Goal: Information Seeking & Learning: Understand process/instructions

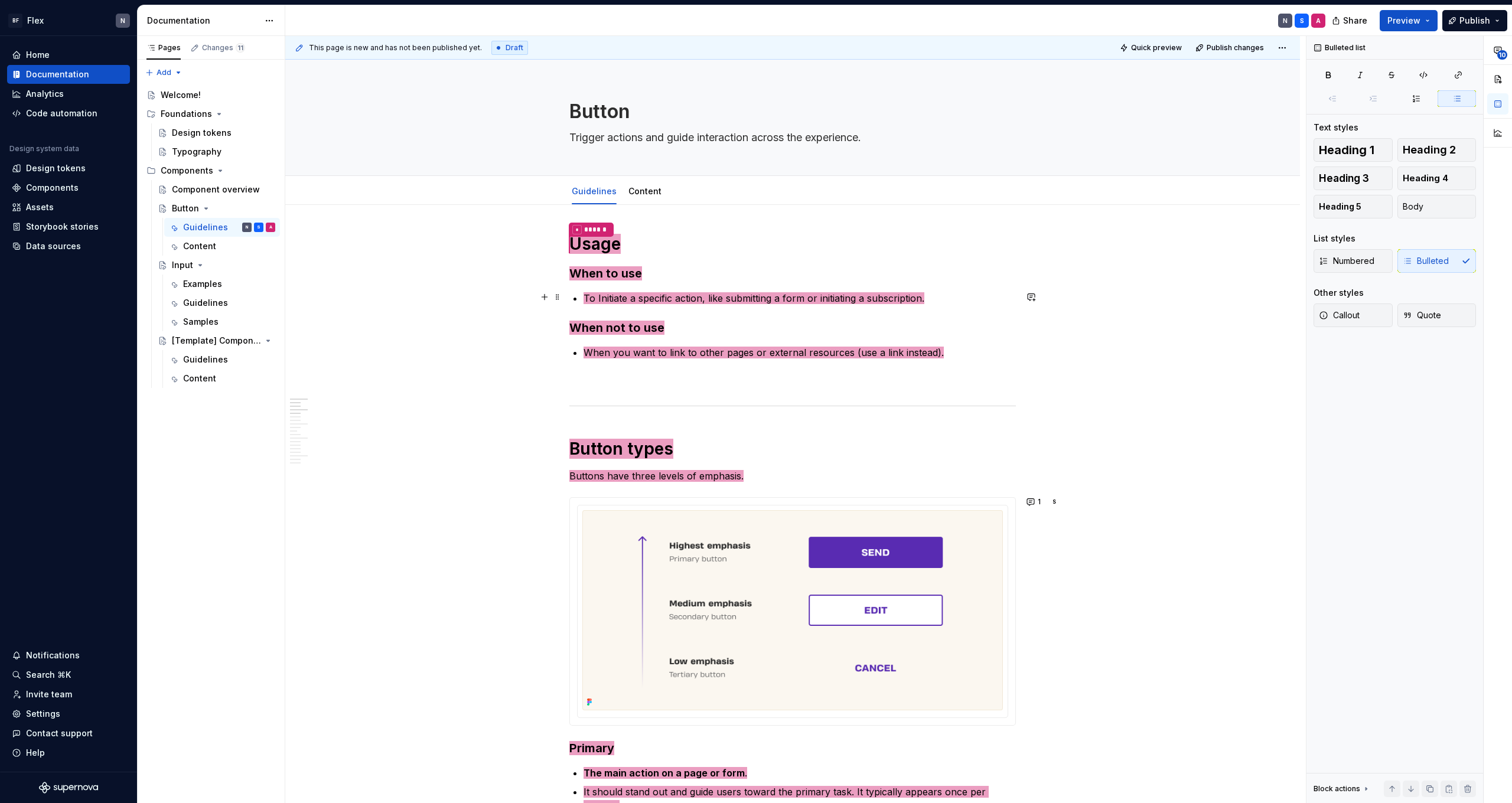
click at [648, 296] on span "To Initiate a specific action, like submitting a form or initiating a subscript…" at bounding box center [754, 298] width 341 height 12
click at [1036, 505] on button "1" at bounding box center [1034, 502] width 23 height 16
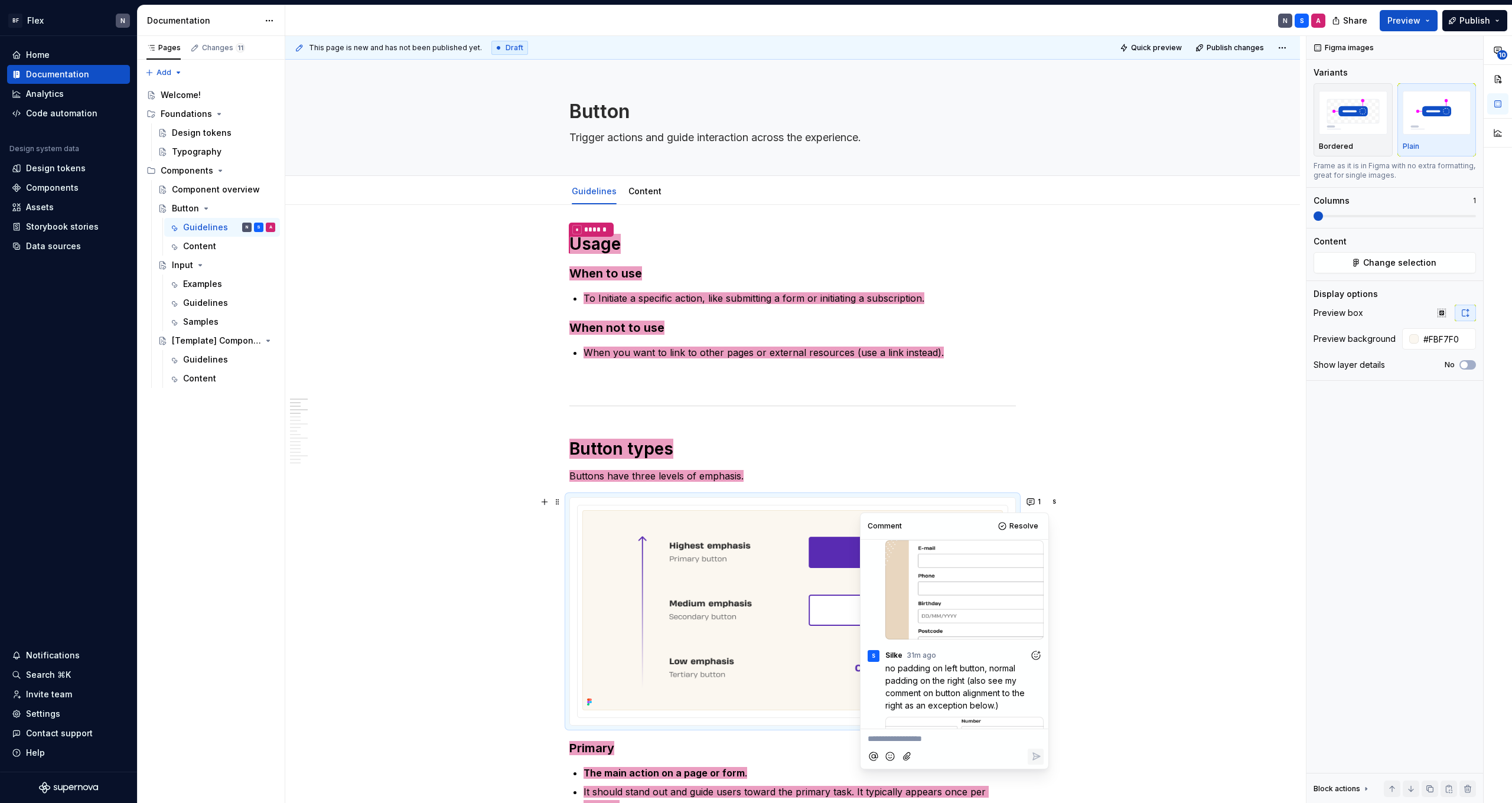
scroll to position [165, 0]
click at [962, 587] on div at bounding box center [964, 588] width 158 height 99
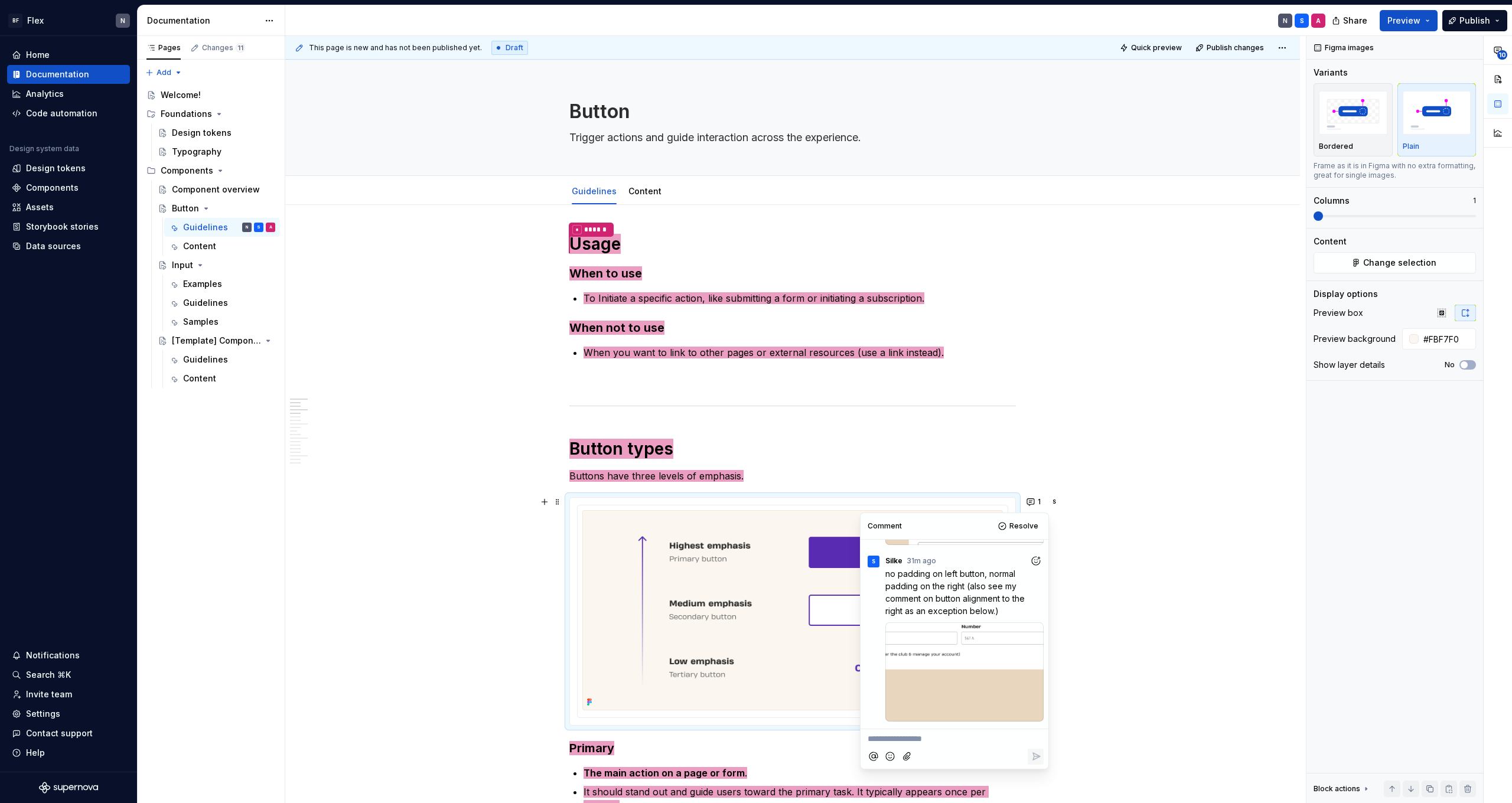
scroll to position [257, 0]
click at [963, 661] on div at bounding box center [964, 672] width 158 height 99
click at [950, 743] on p "**********" at bounding box center [954, 739] width 173 height 13
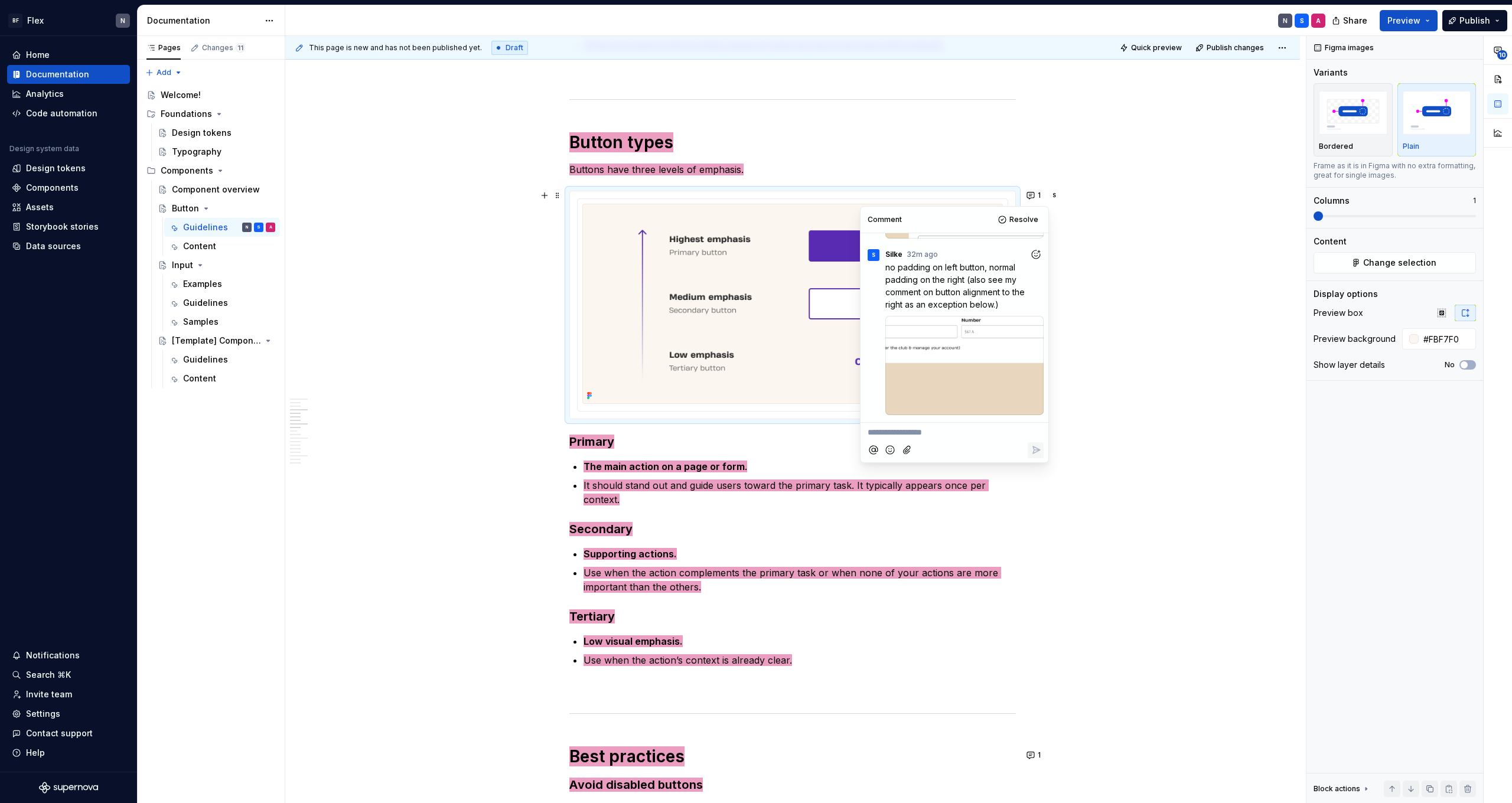
click at [789, 576] on span "Use when the action complements the primary task or when none of your actions a…" at bounding box center [792, 579] width 418 height 26
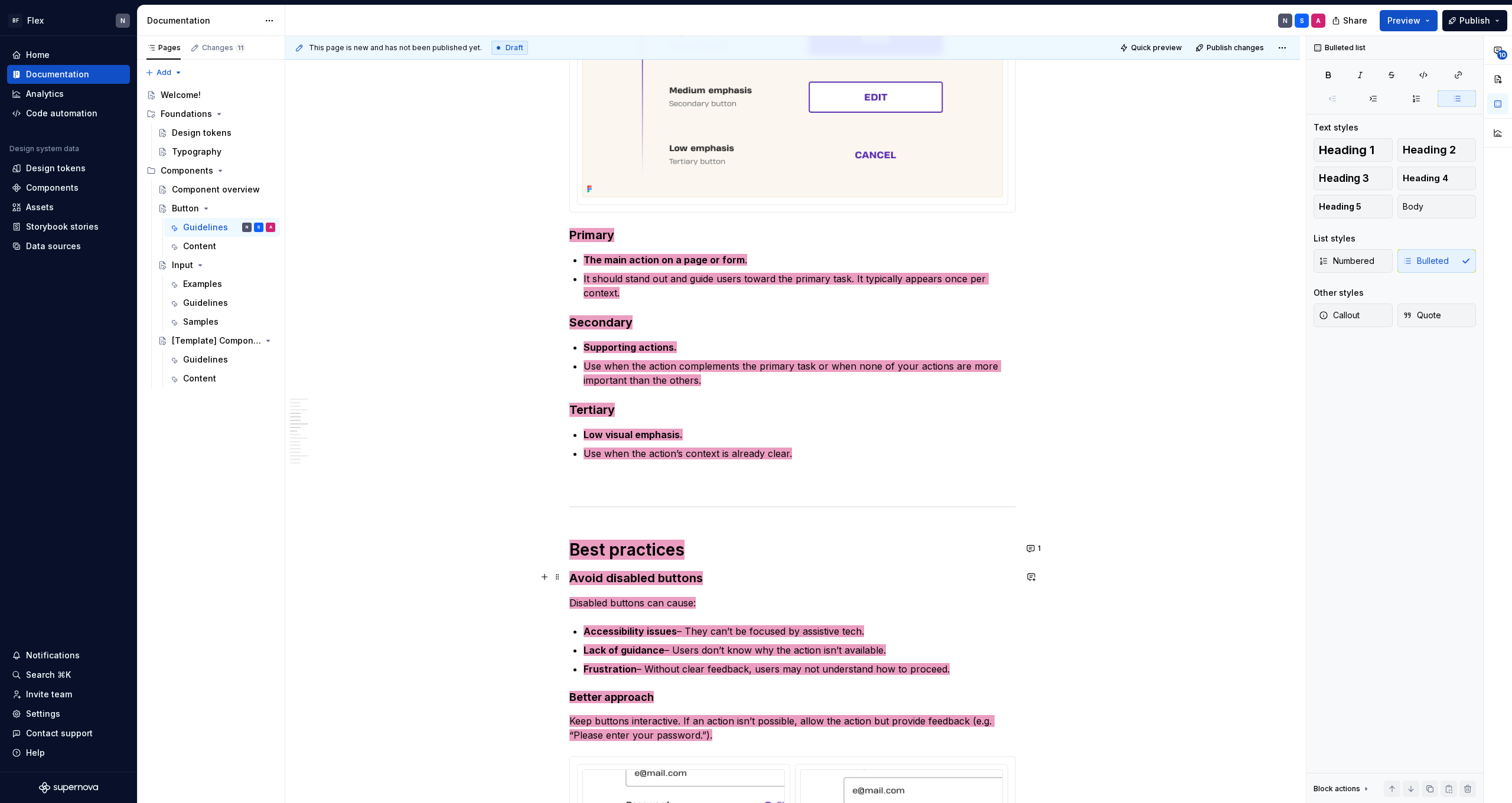
scroll to position [553, 0]
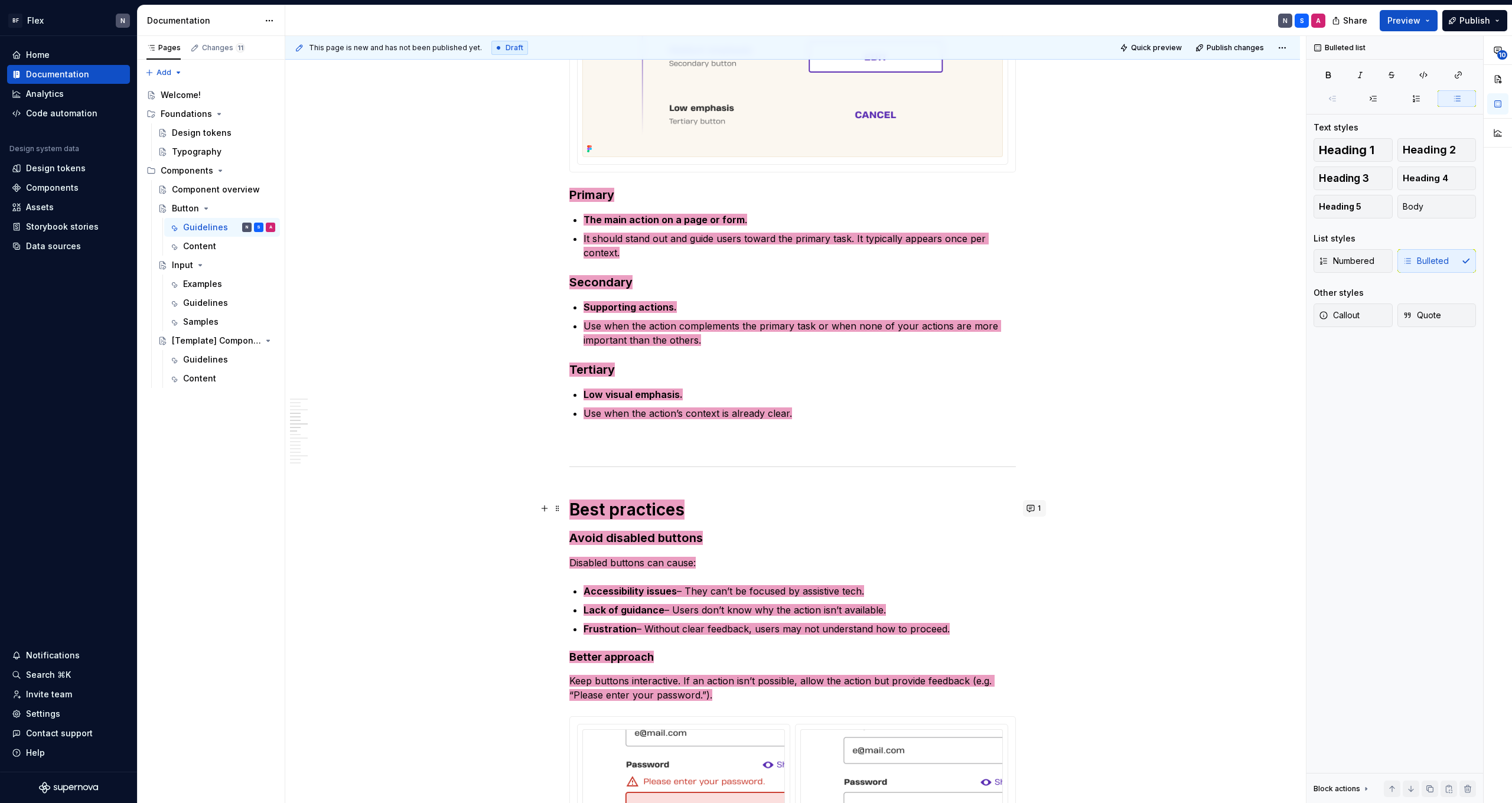
click at [1038, 507] on button "1" at bounding box center [1034, 509] width 23 height 16
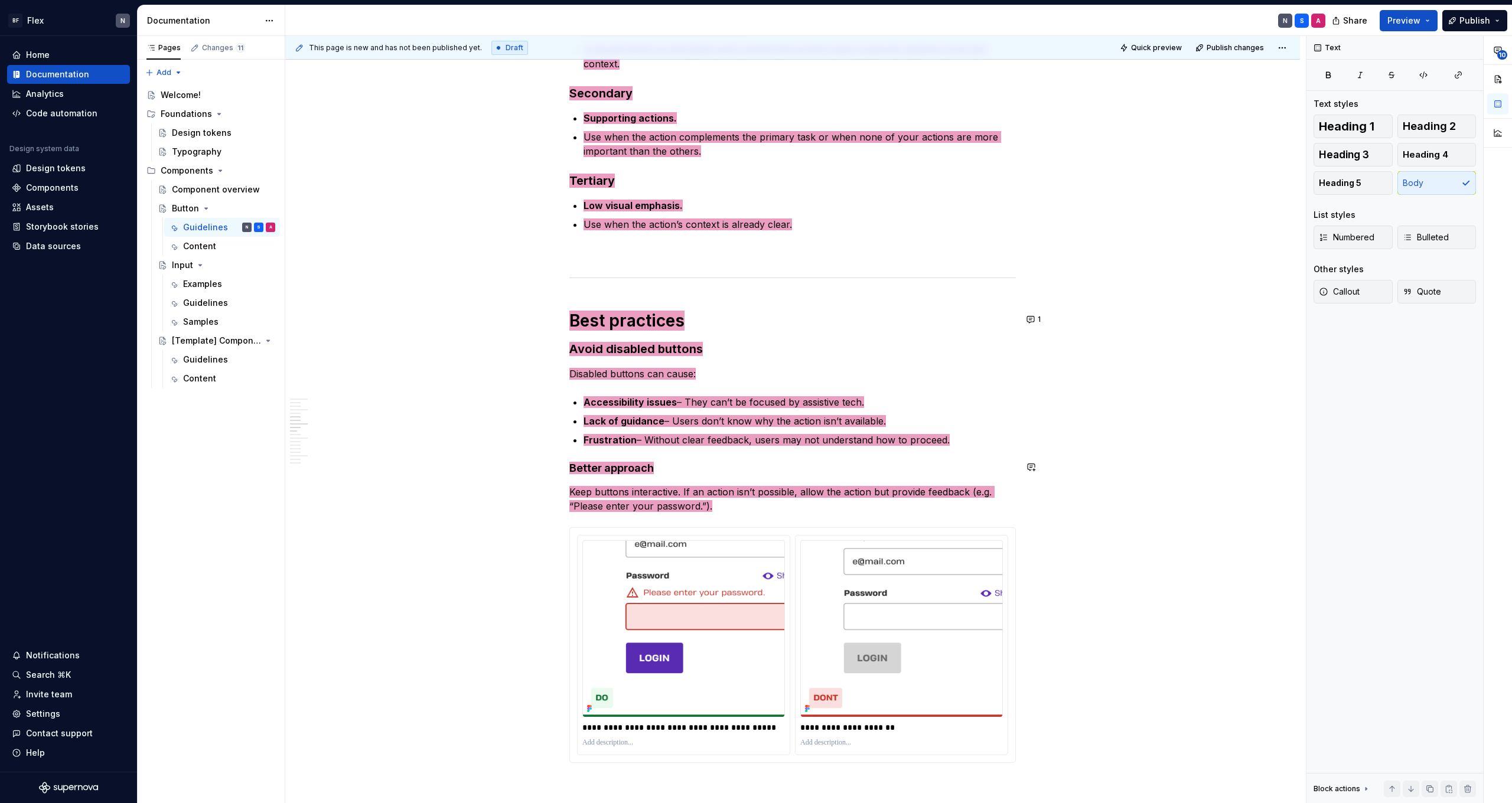
scroll to position [1028, 0]
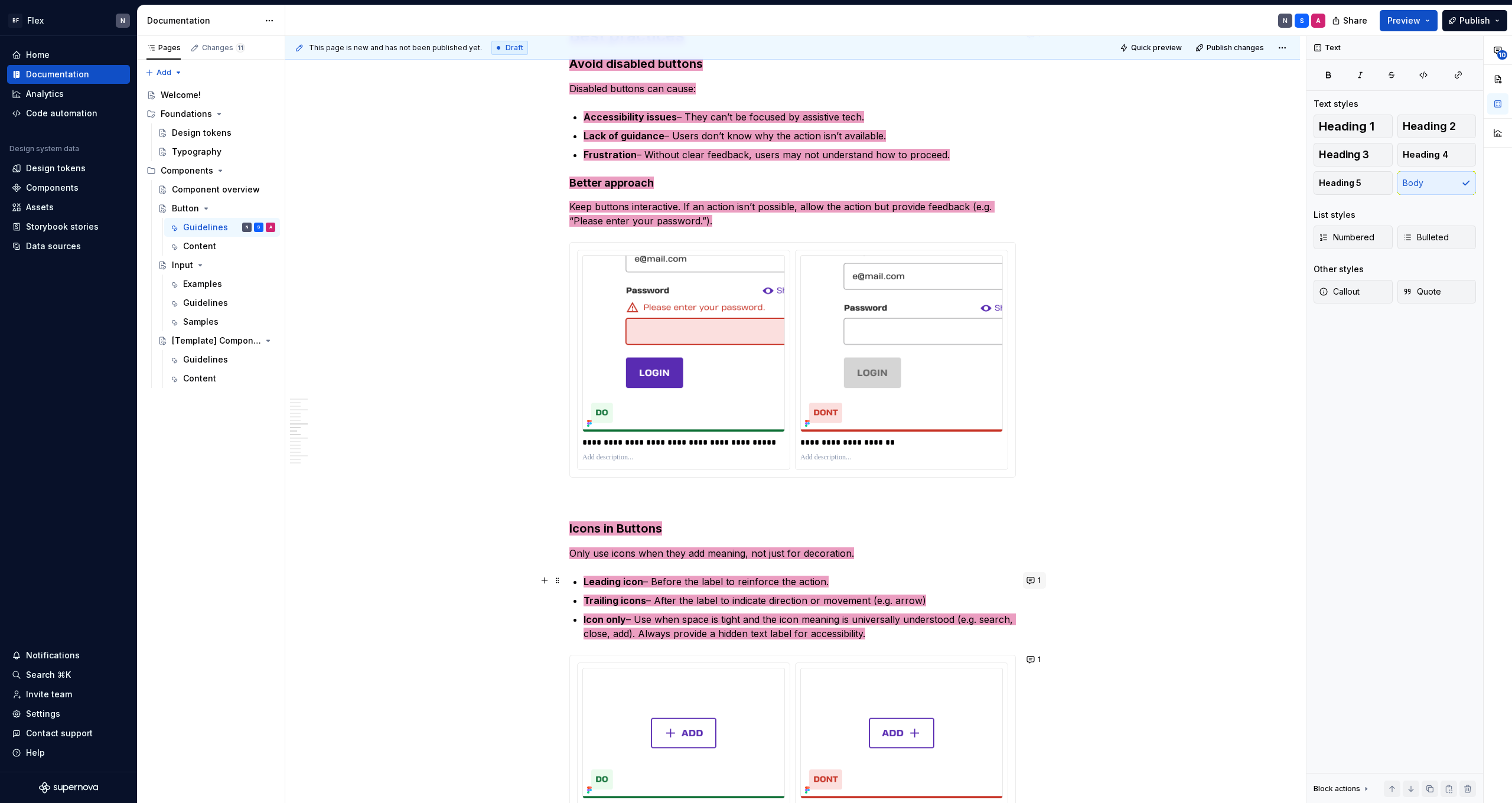
click at [1033, 576] on button "1" at bounding box center [1034, 581] width 23 height 16
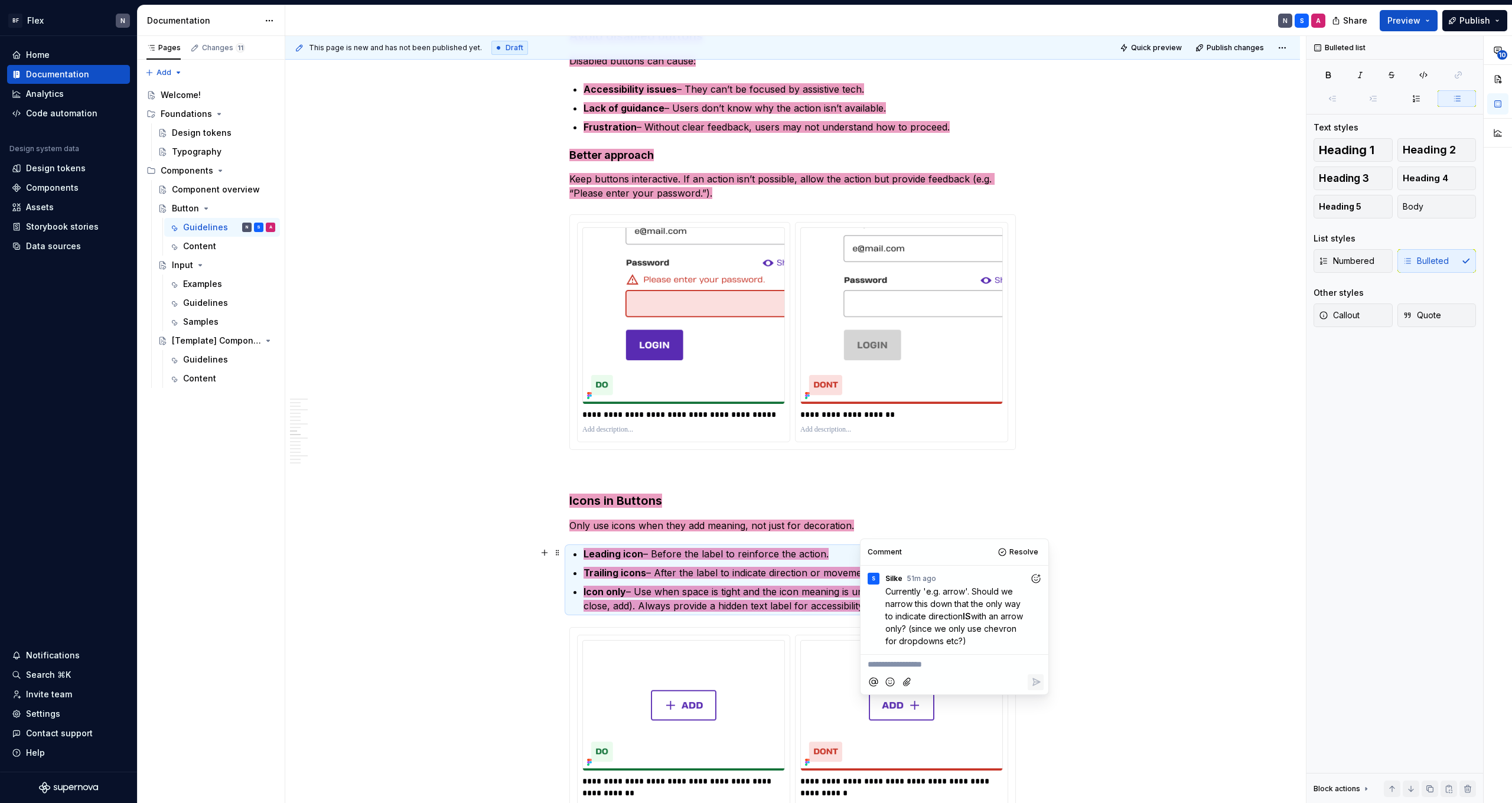
scroll to position [1122, 0]
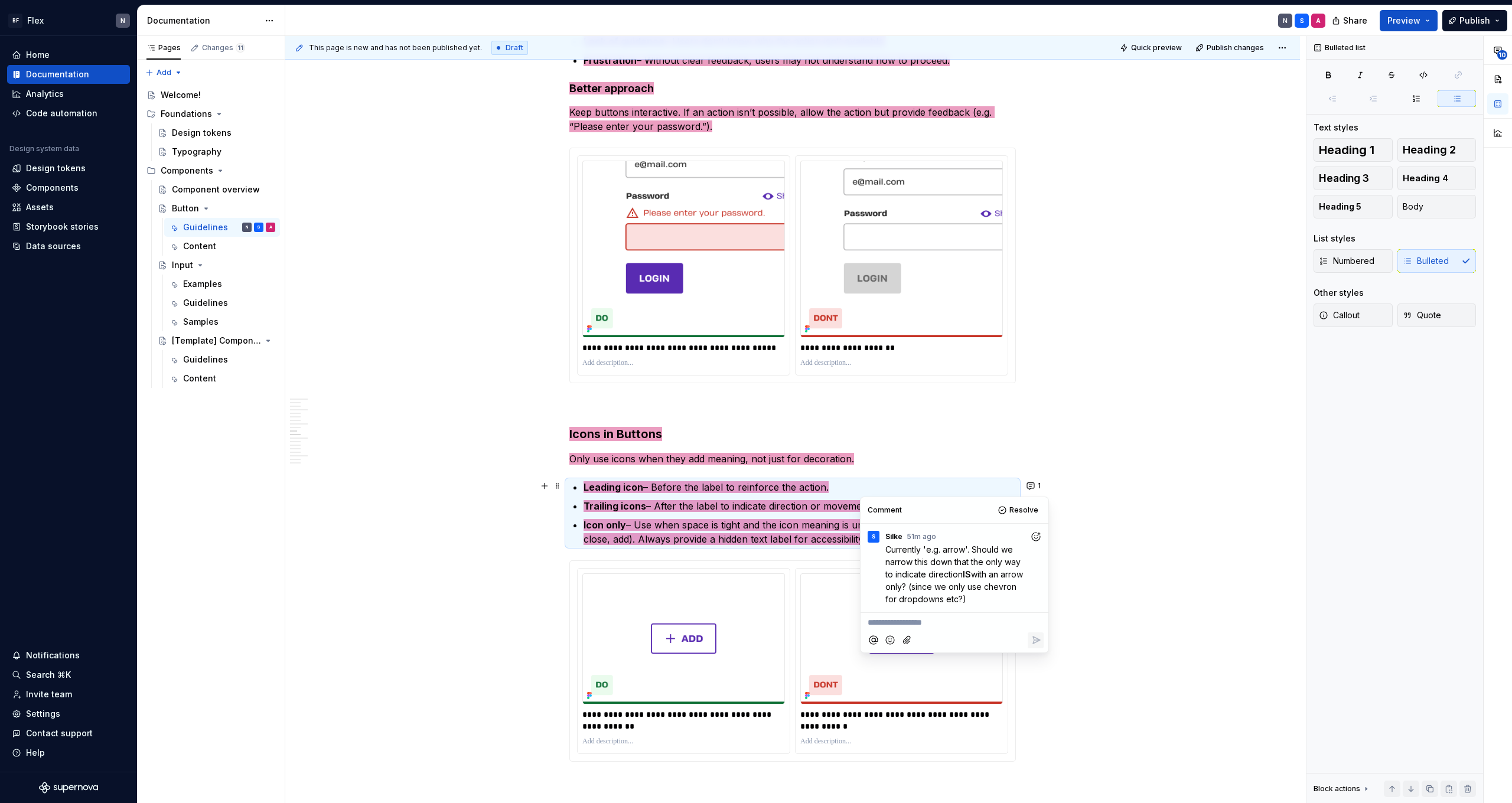
click at [975, 440] on h3 "Icons in Buttons" at bounding box center [792, 434] width 447 height 16
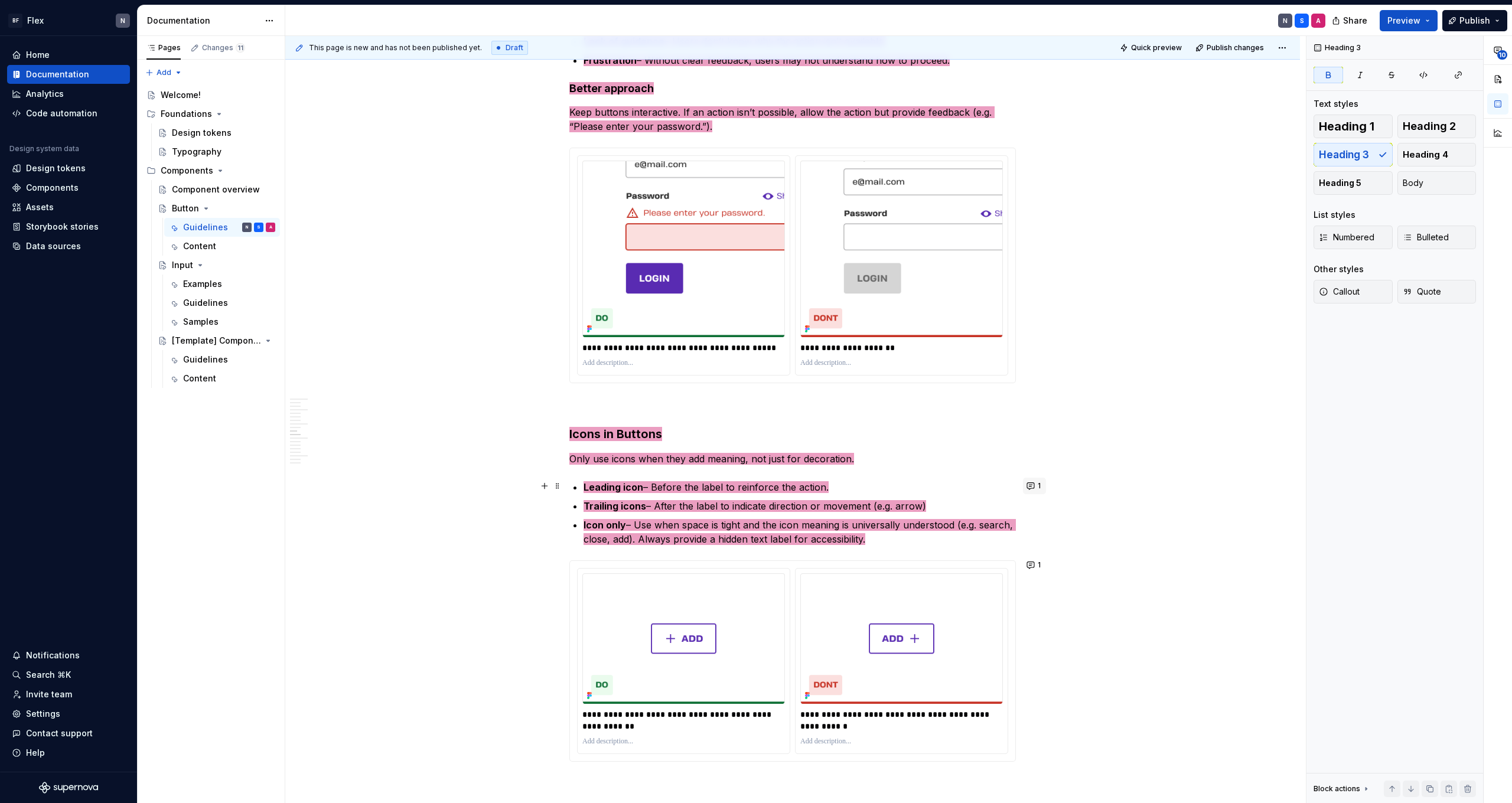
click at [1040, 488] on span "1" at bounding box center [1039, 485] width 3 height 9
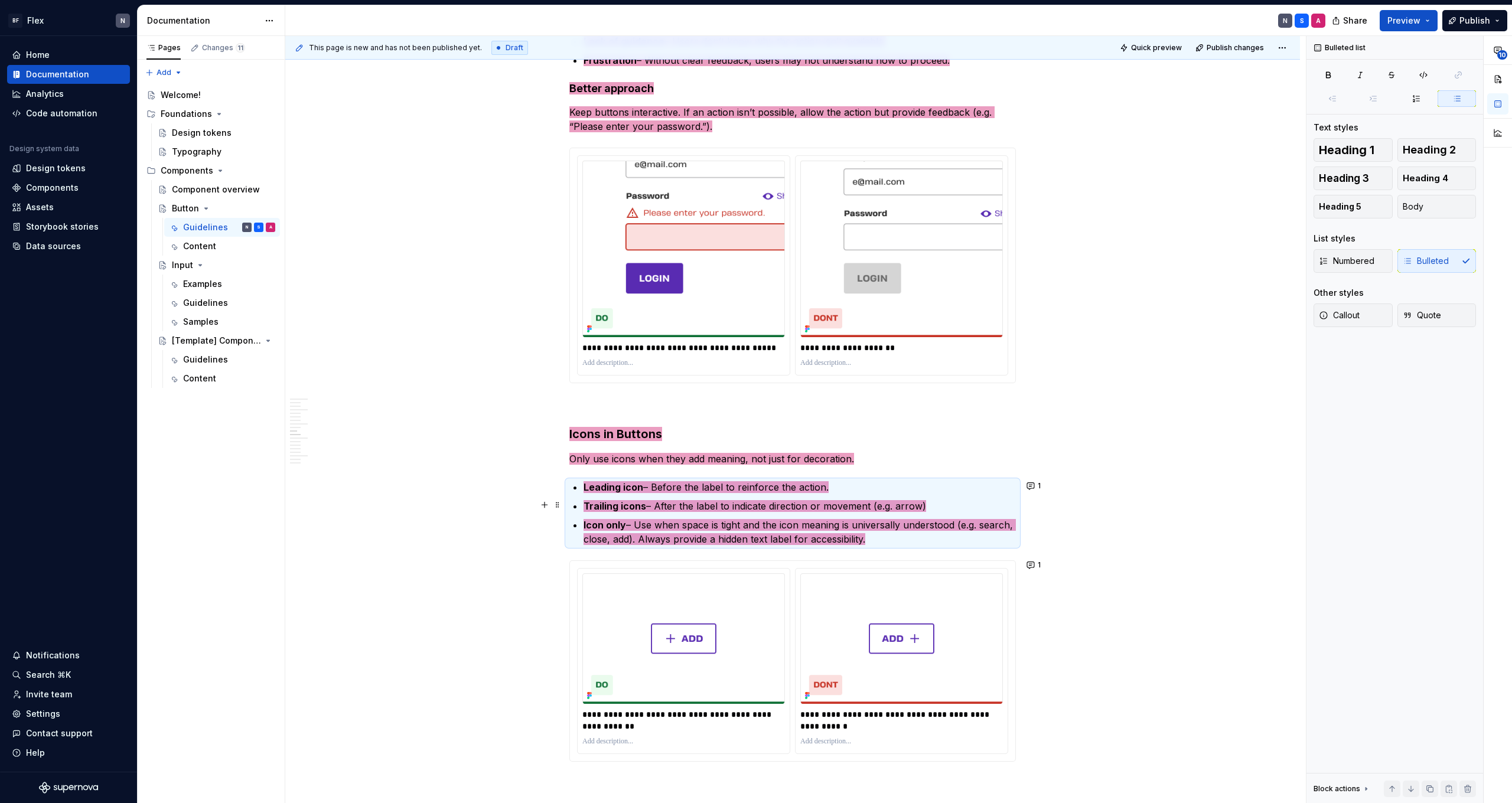
scroll to position [1308, 0]
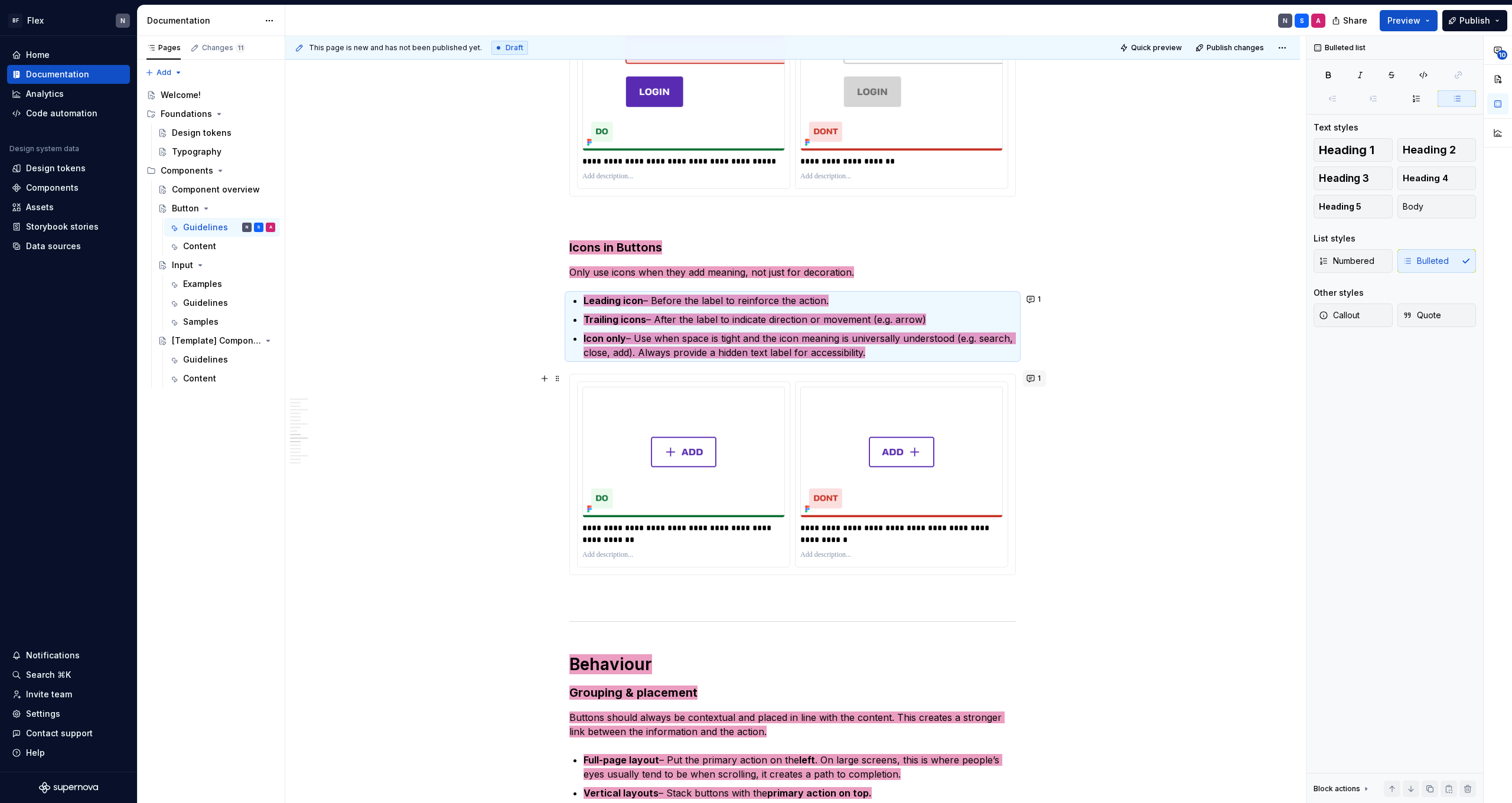
click at [1038, 381] on button "1" at bounding box center [1034, 378] width 23 height 16
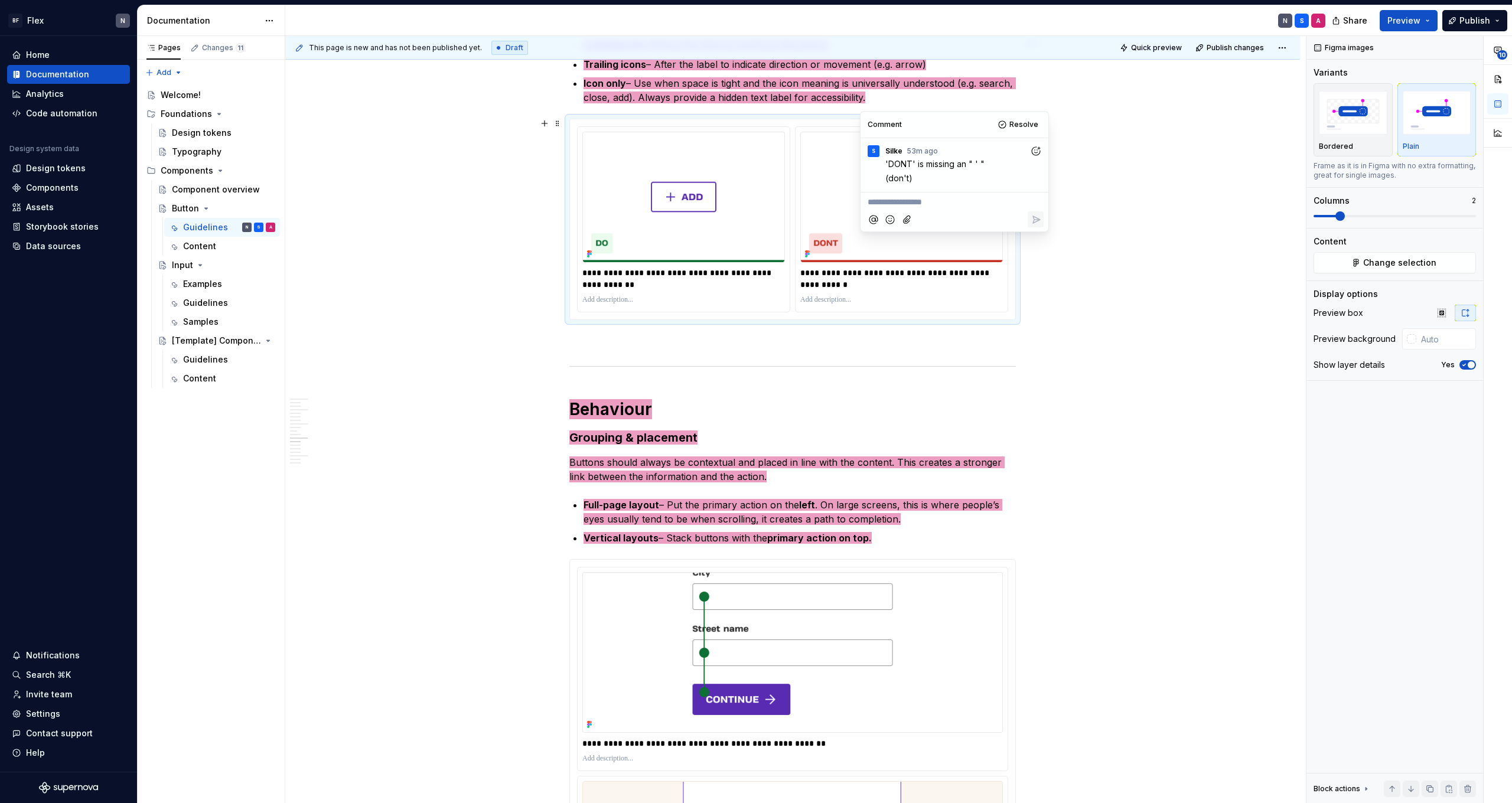
scroll to position [1590, 0]
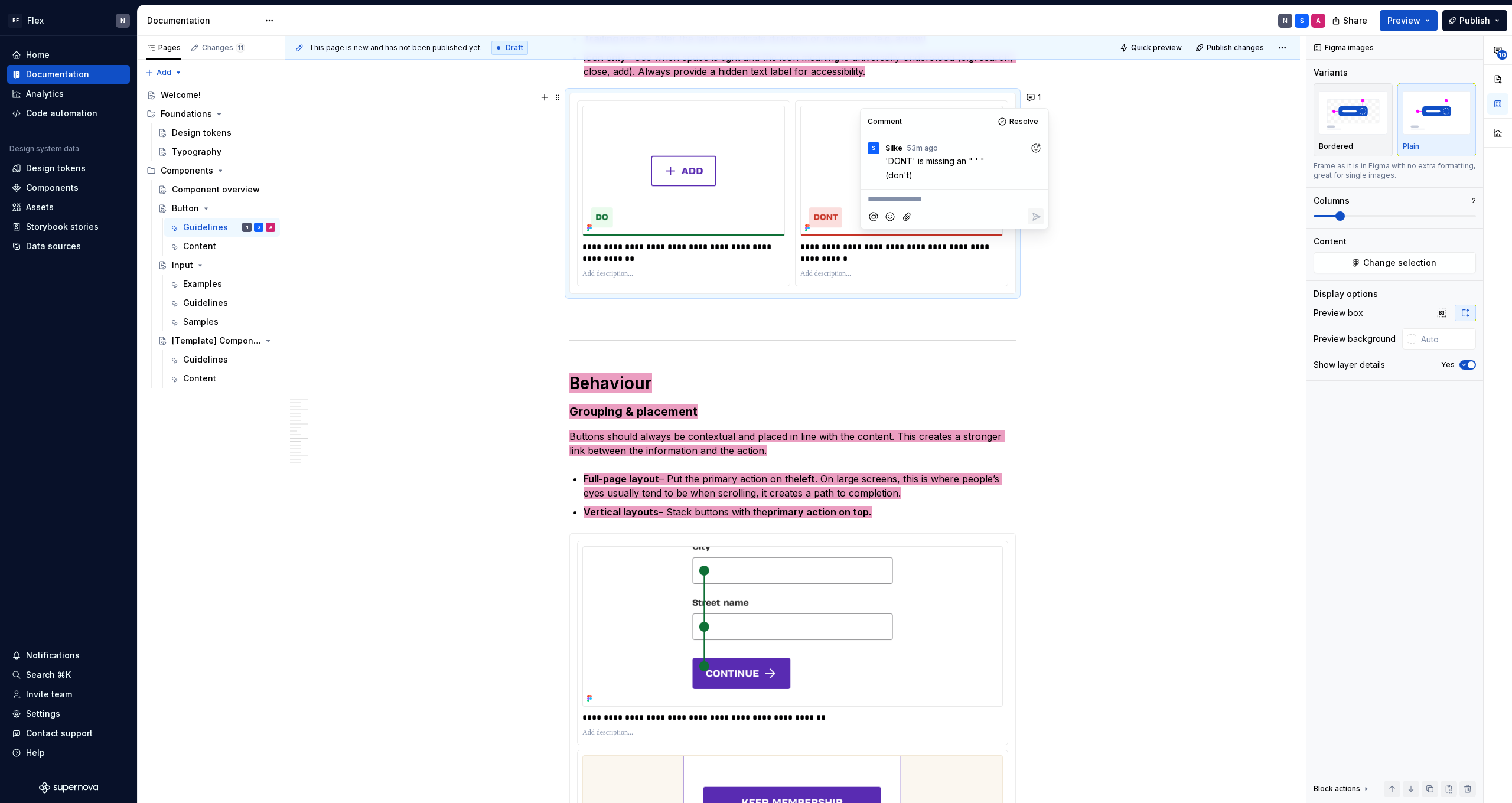
click at [1049, 557] on div "**********" at bounding box center [792, 762] width 1015 height 4295
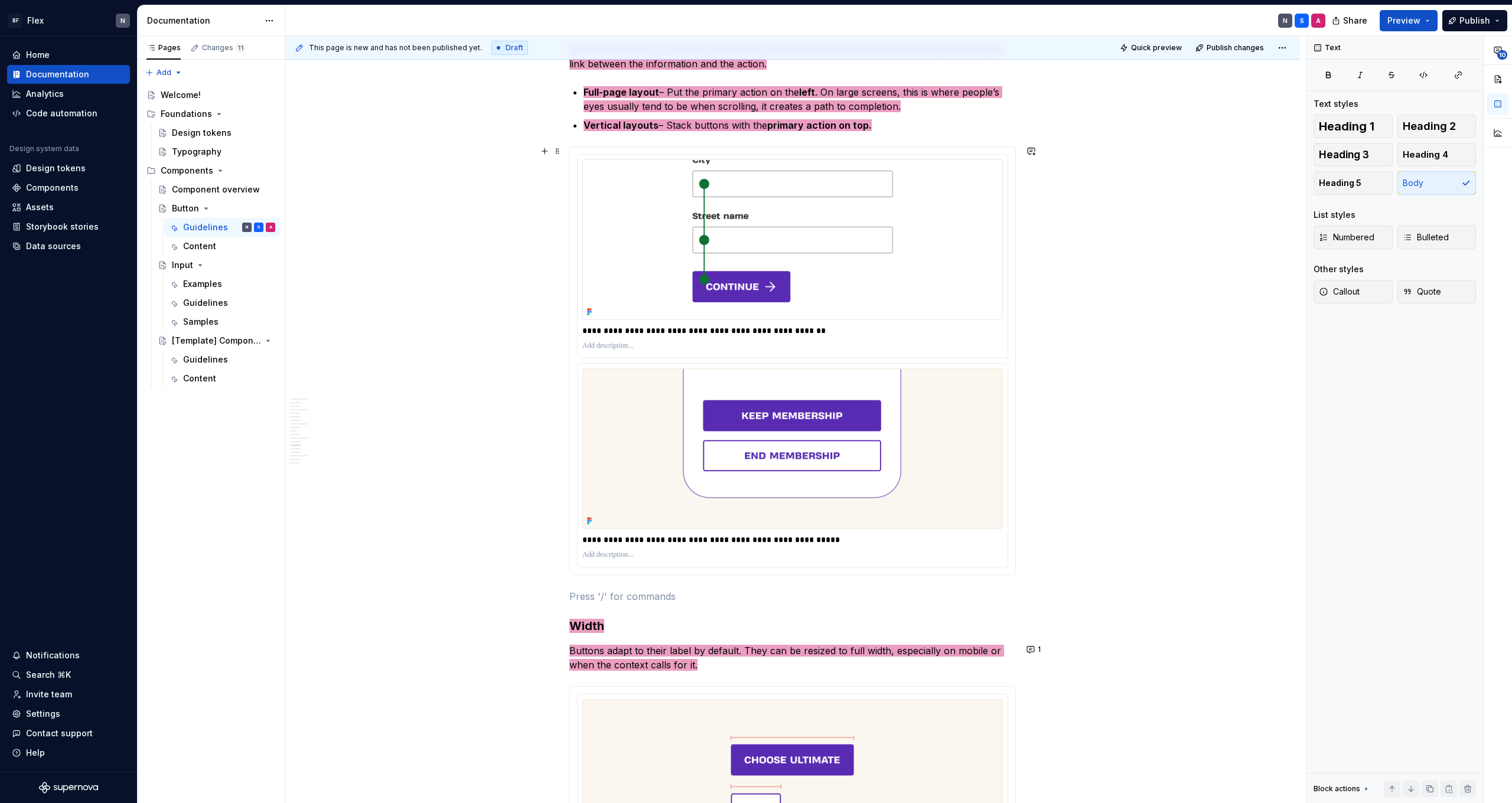
scroll to position [1977, 0]
click at [1038, 650] on button "1" at bounding box center [1034, 649] width 23 height 16
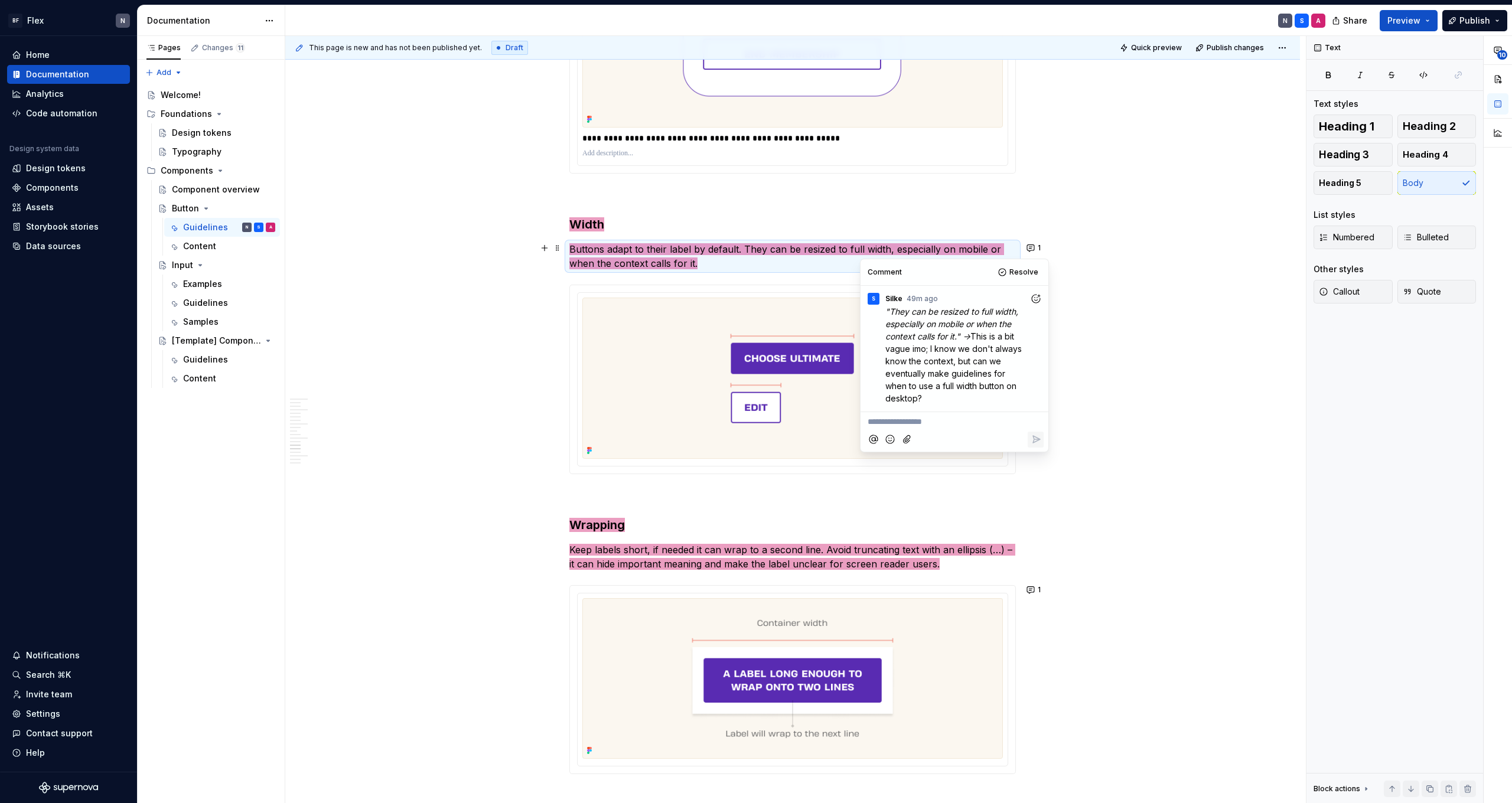
scroll to position [2379, 0]
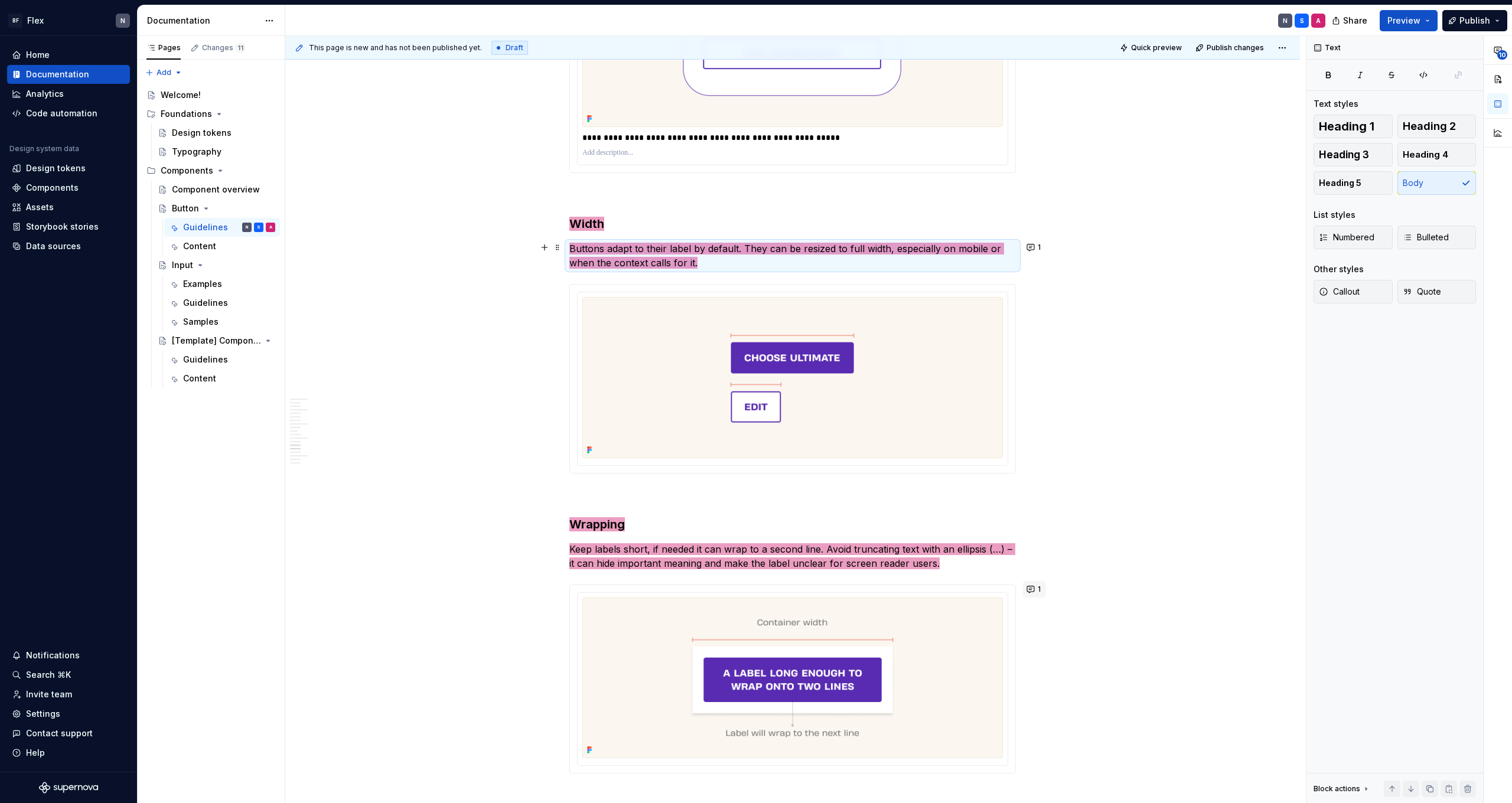
click at [1036, 586] on button "1" at bounding box center [1034, 589] width 23 height 16
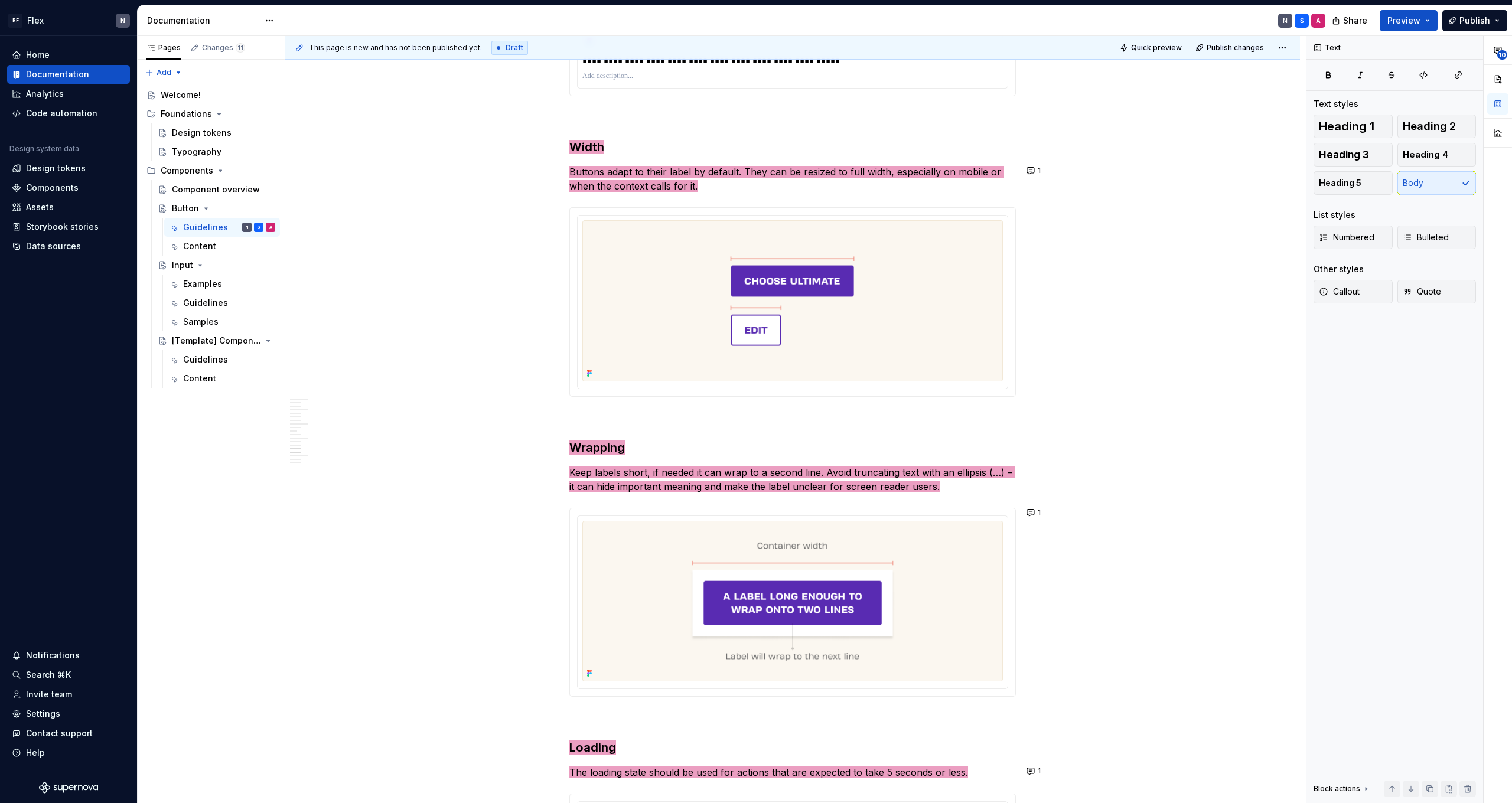
scroll to position [2710, 0]
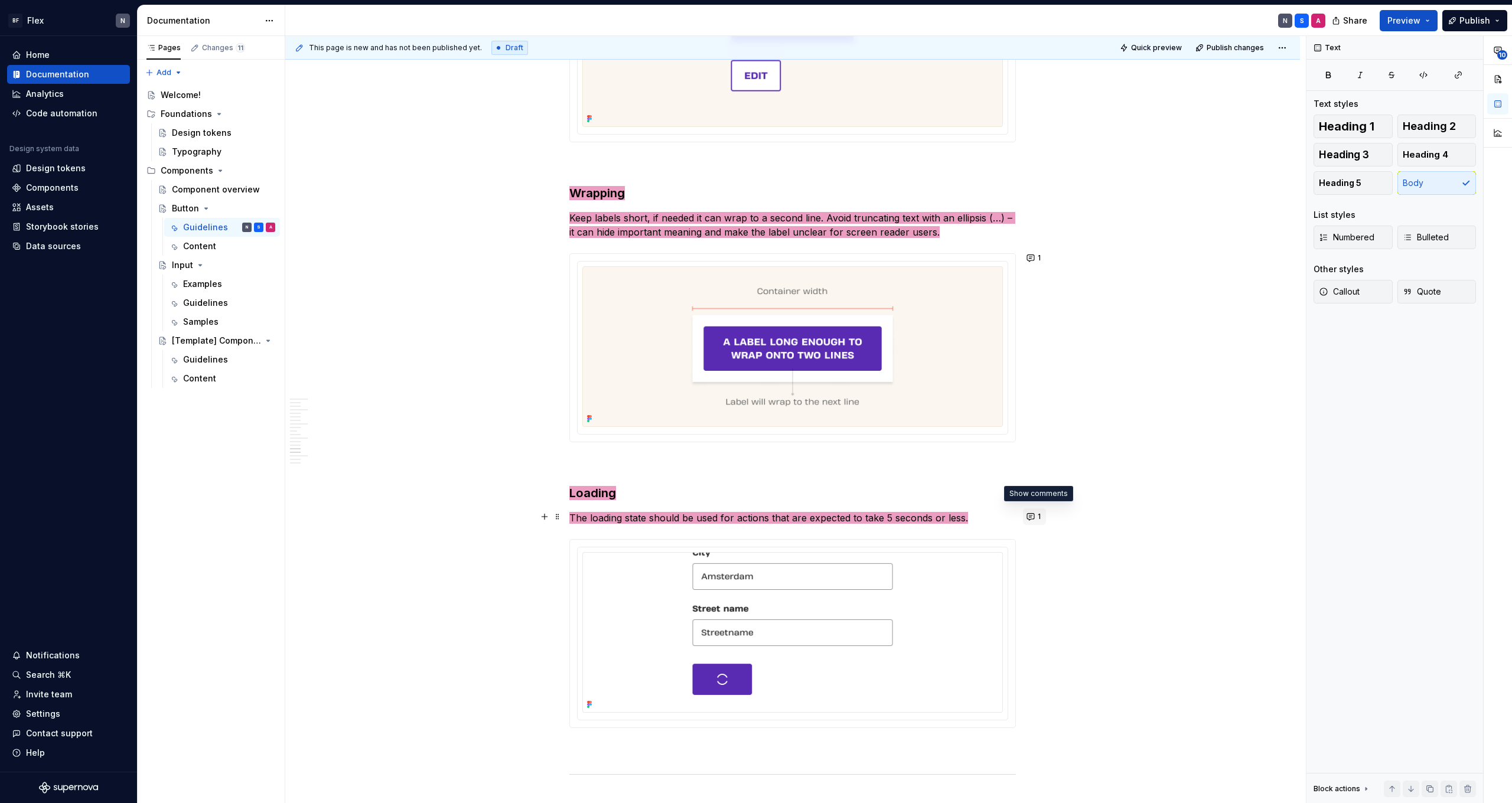
click at [1037, 516] on button "1" at bounding box center [1034, 517] width 23 height 16
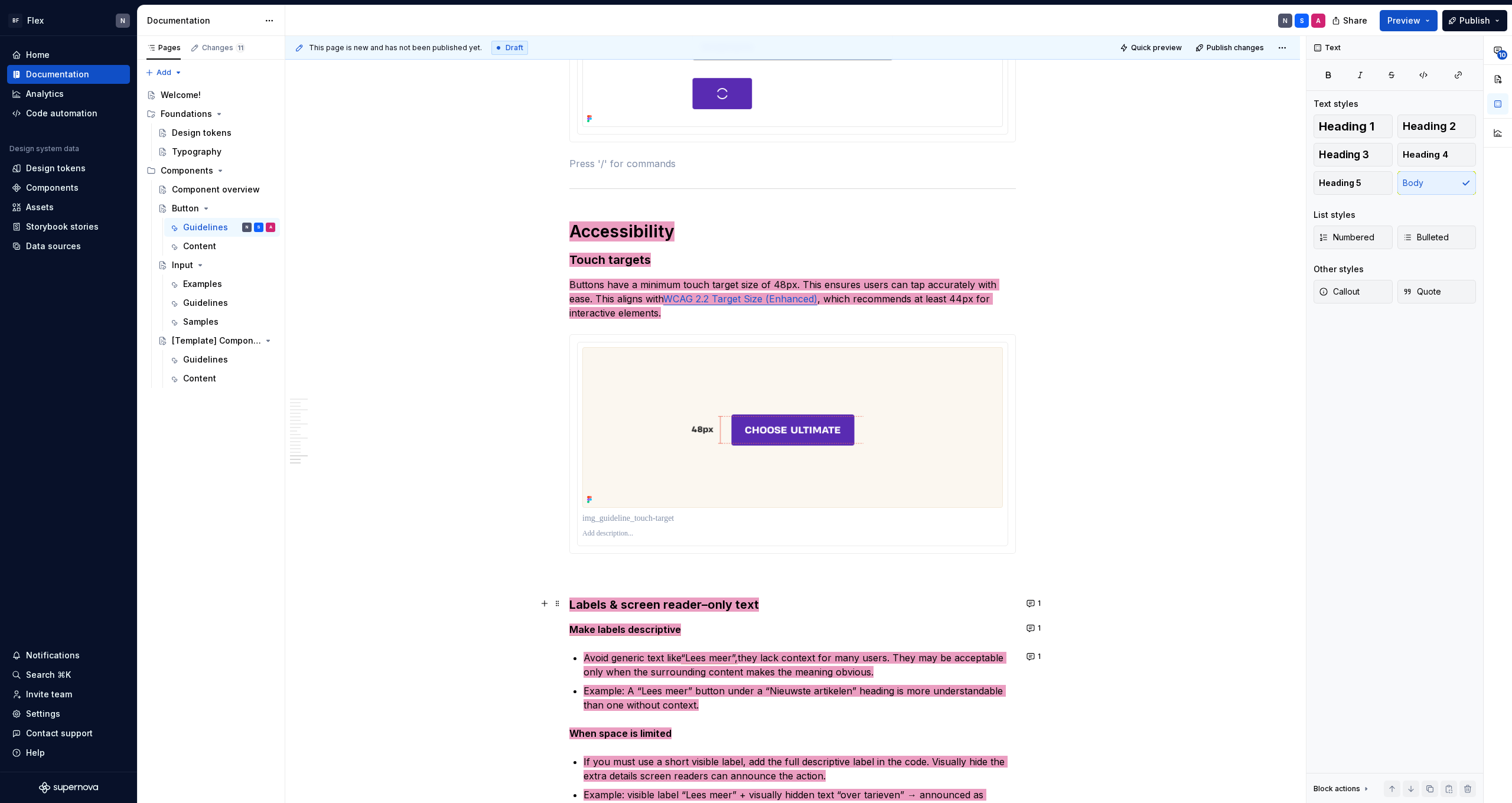
scroll to position [3300, 0]
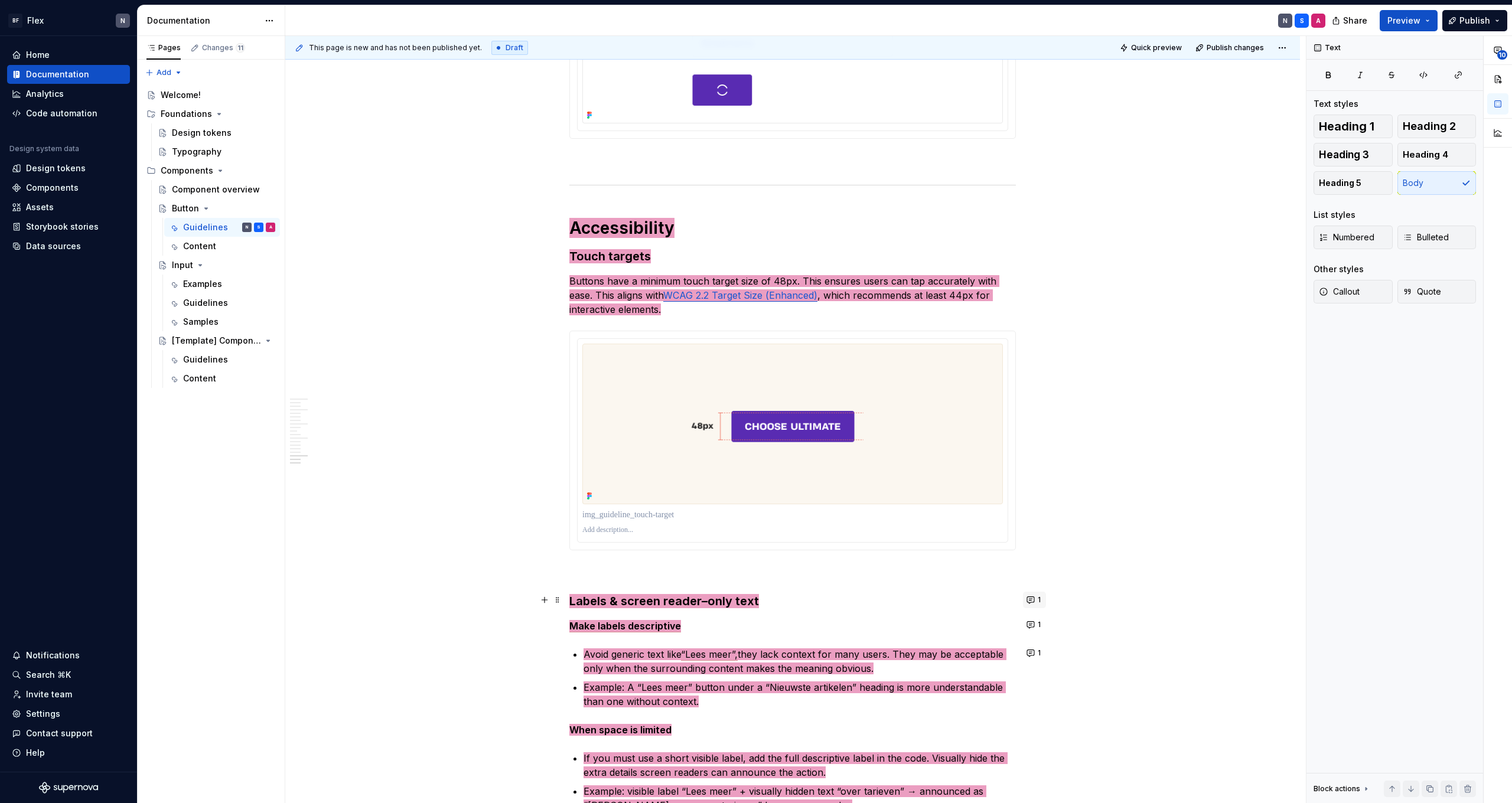
click at [1037, 599] on button "1" at bounding box center [1034, 600] width 23 height 16
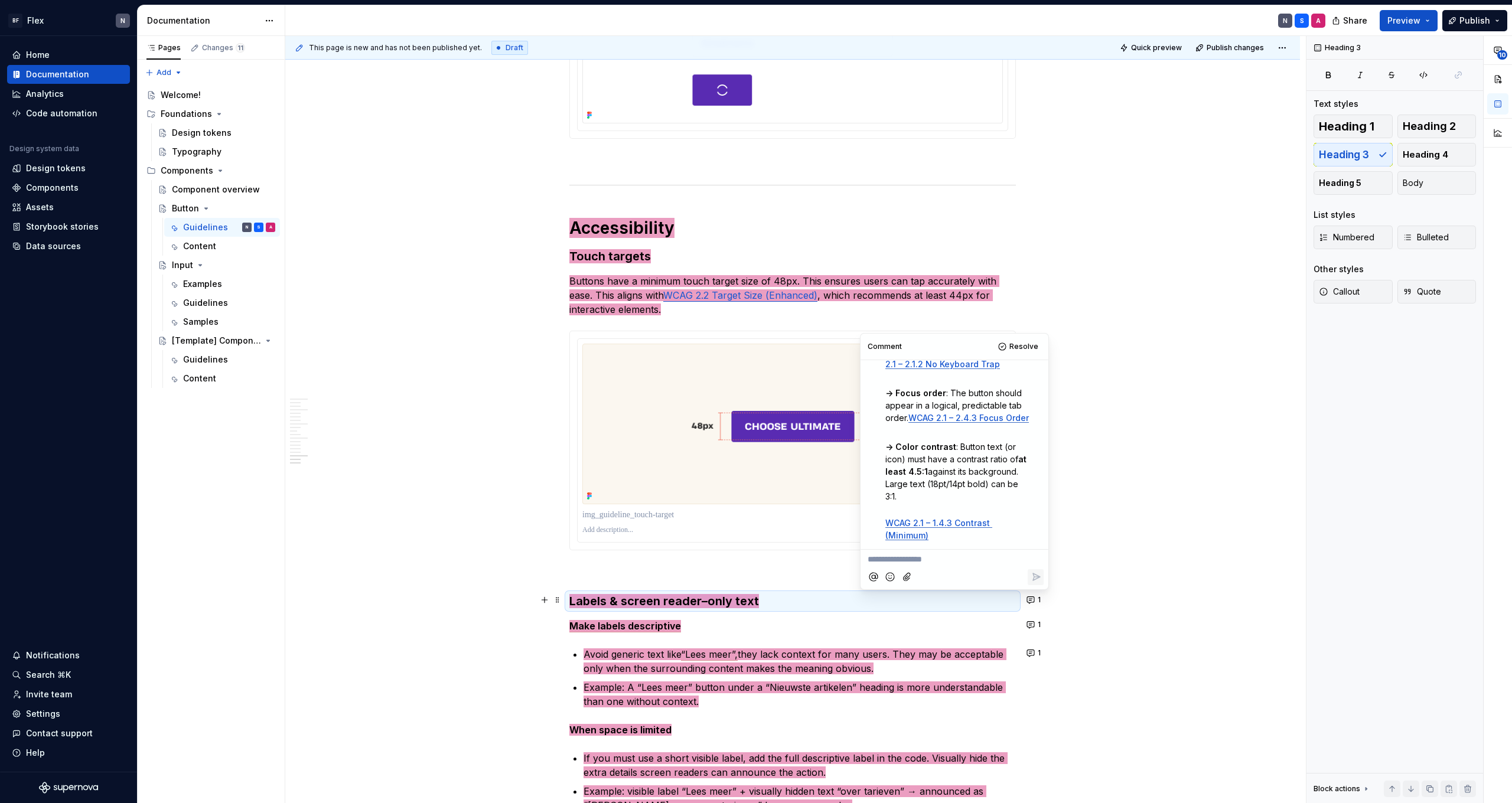
scroll to position [167, 0]
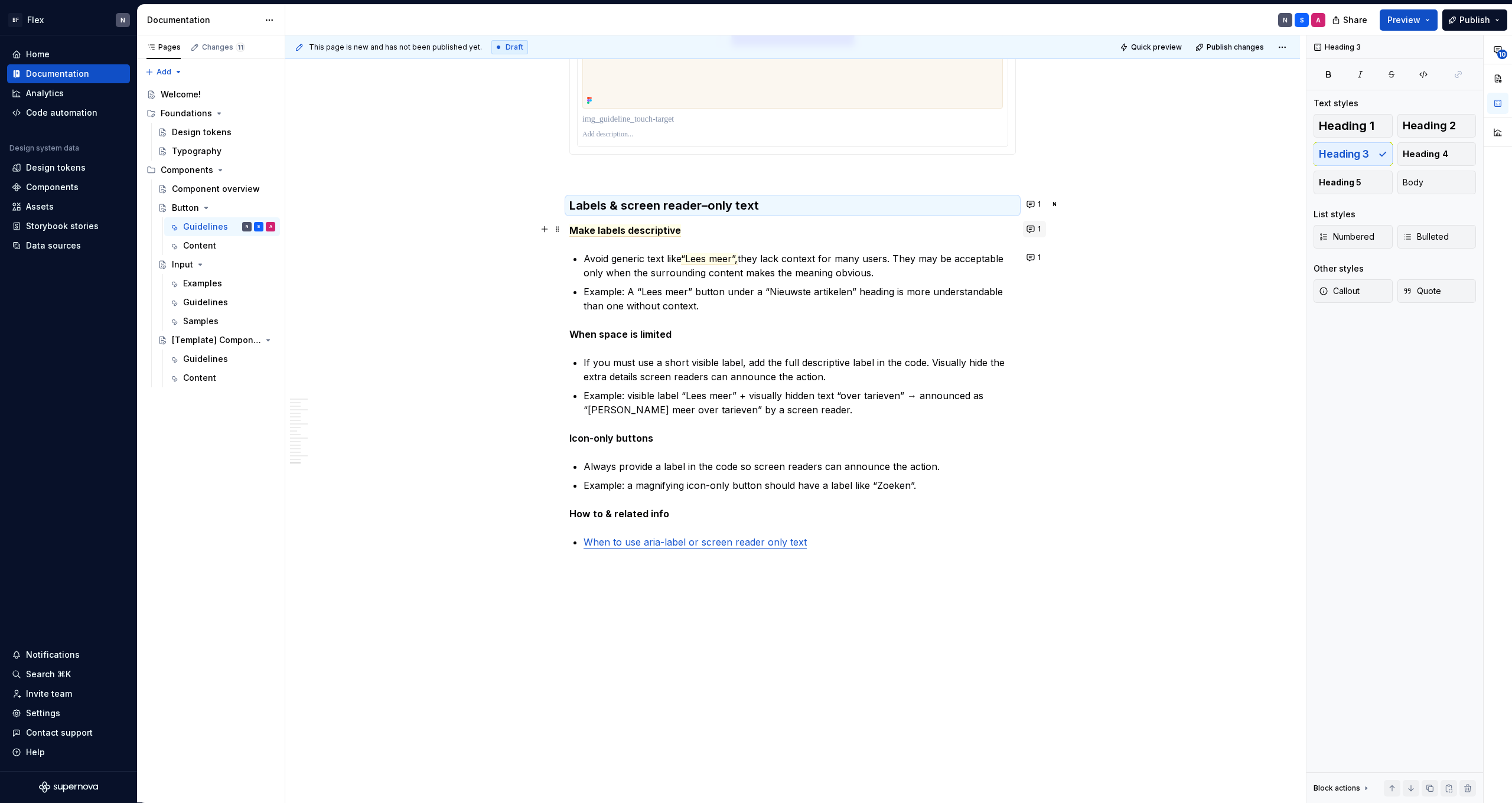
click at [1040, 231] on span "1" at bounding box center [1039, 229] width 3 height 9
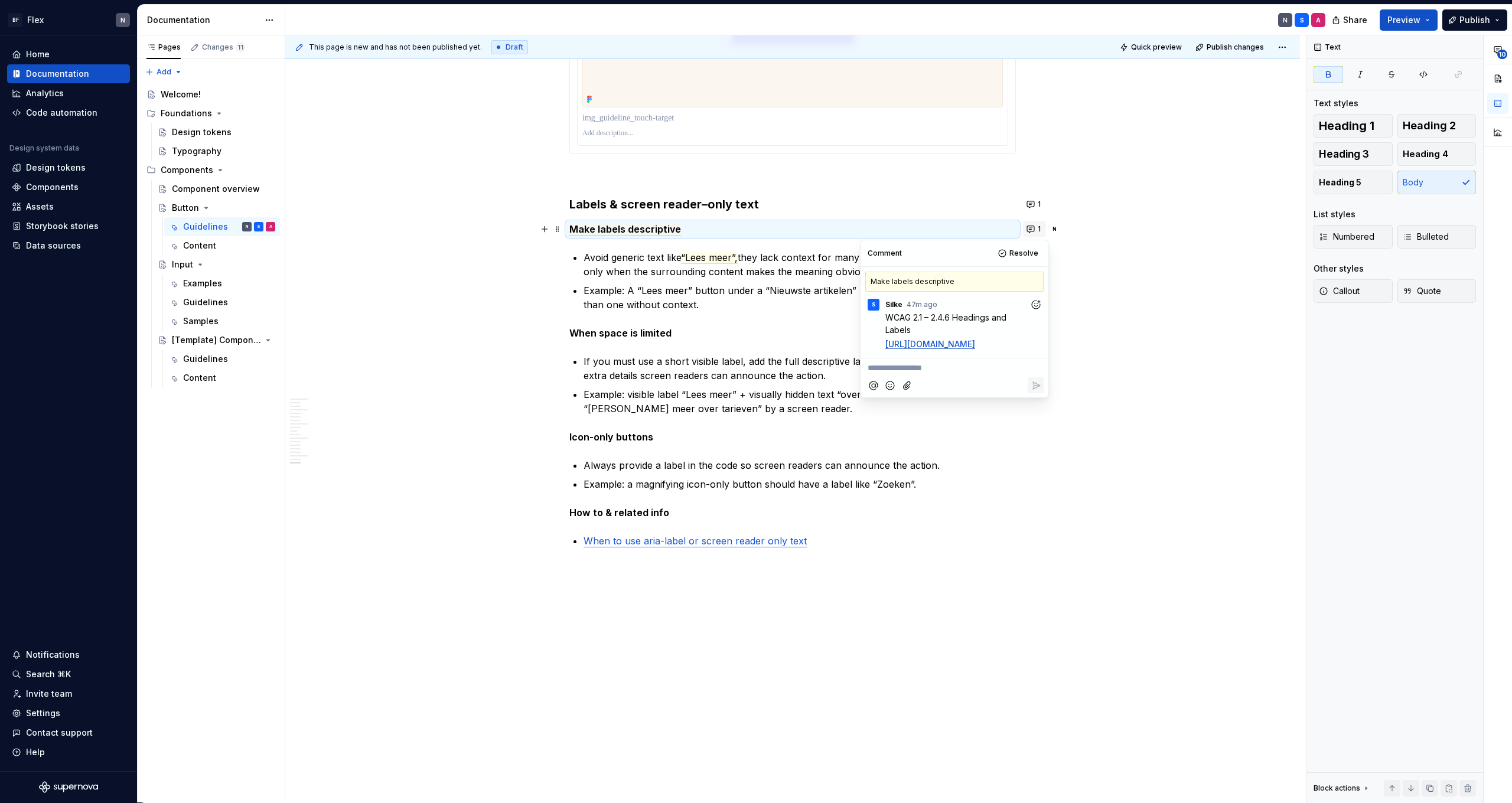
click at [1040, 232] on button "1" at bounding box center [1034, 229] width 23 height 16
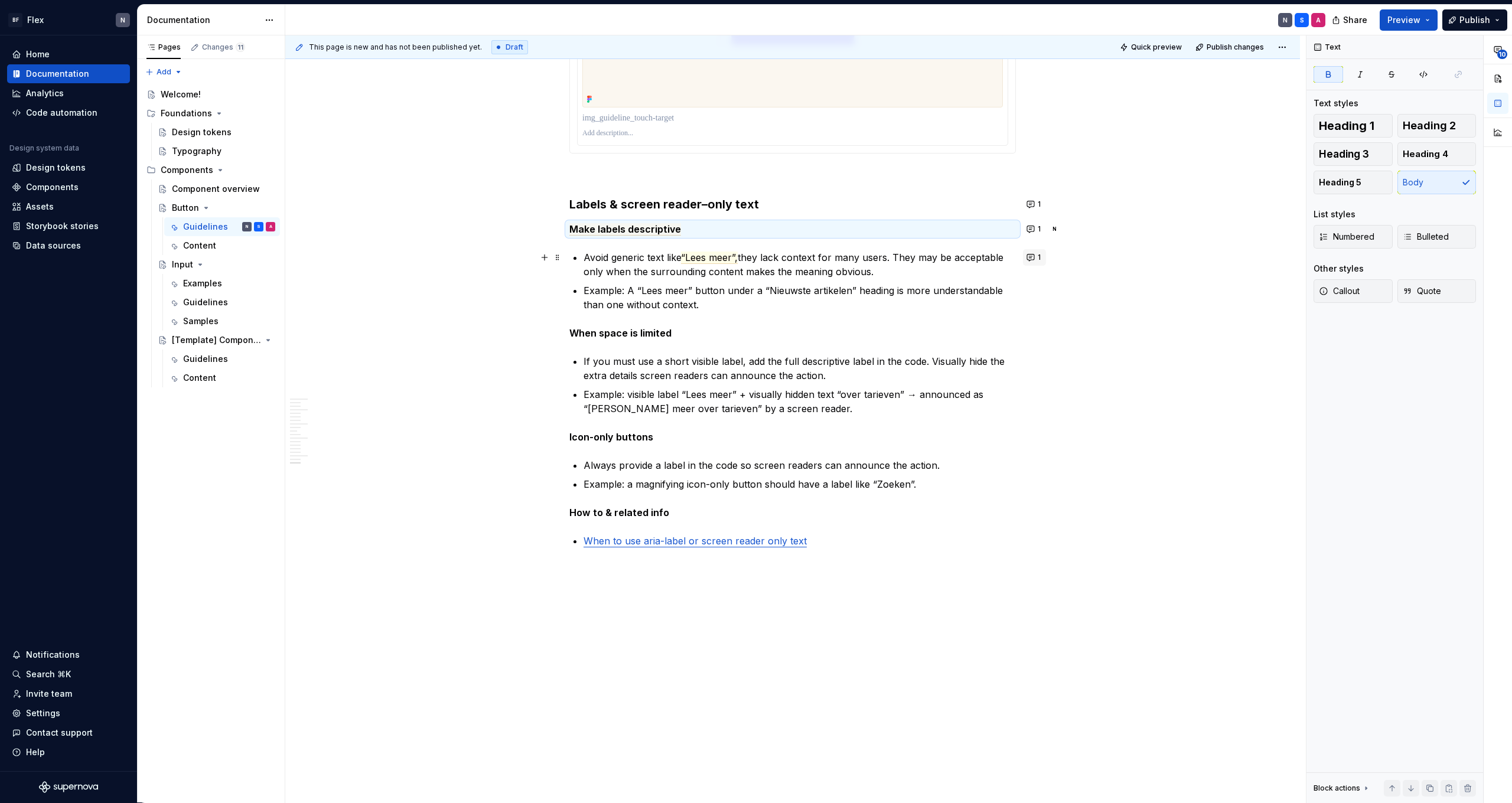
click at [1037, 257] on button "1" at bounding box center [1034, 257] width 23 height 16
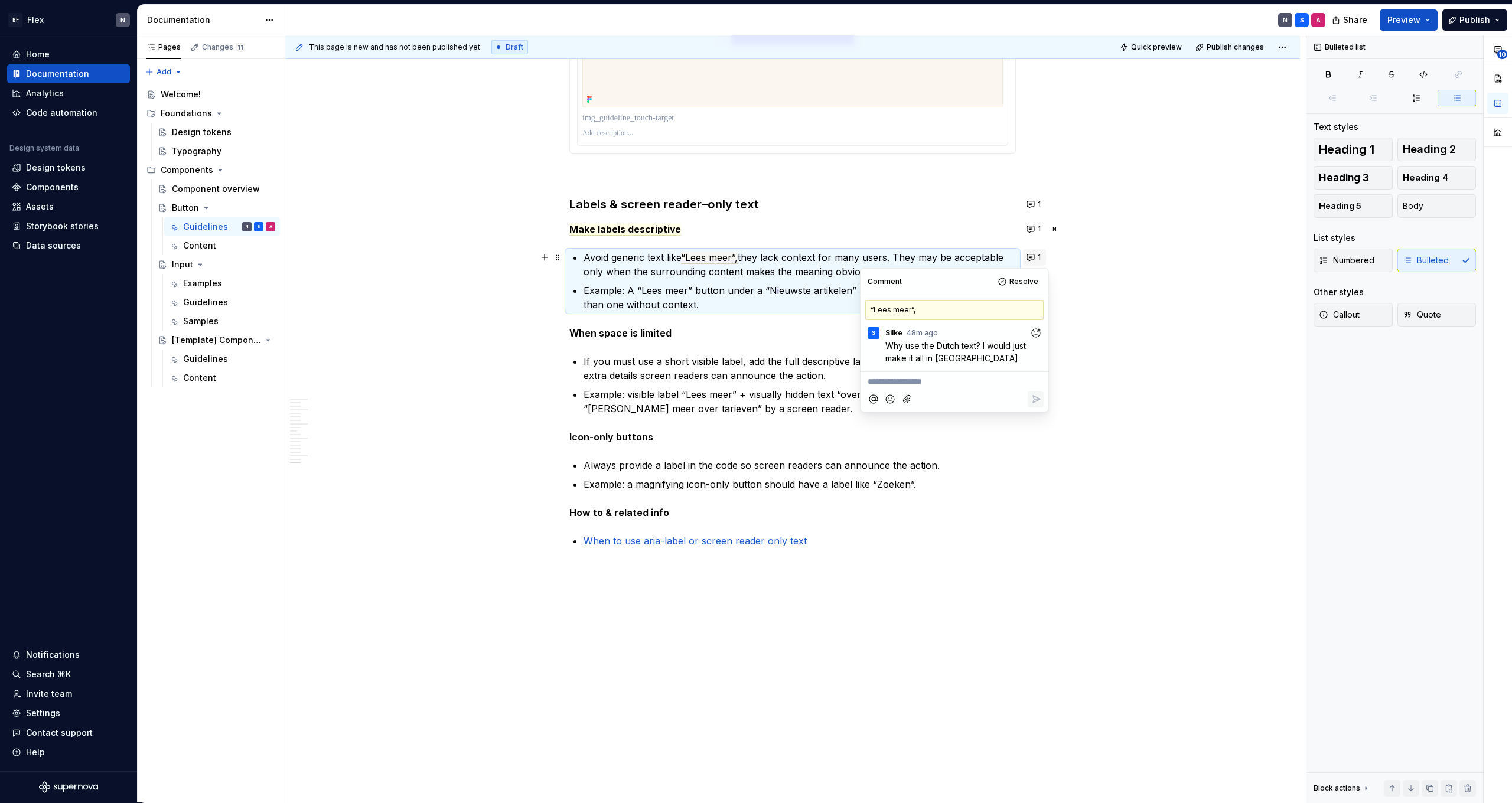
click at [1037, 257] on button "1" at bounding box center [1034, 257] width 23 height 16
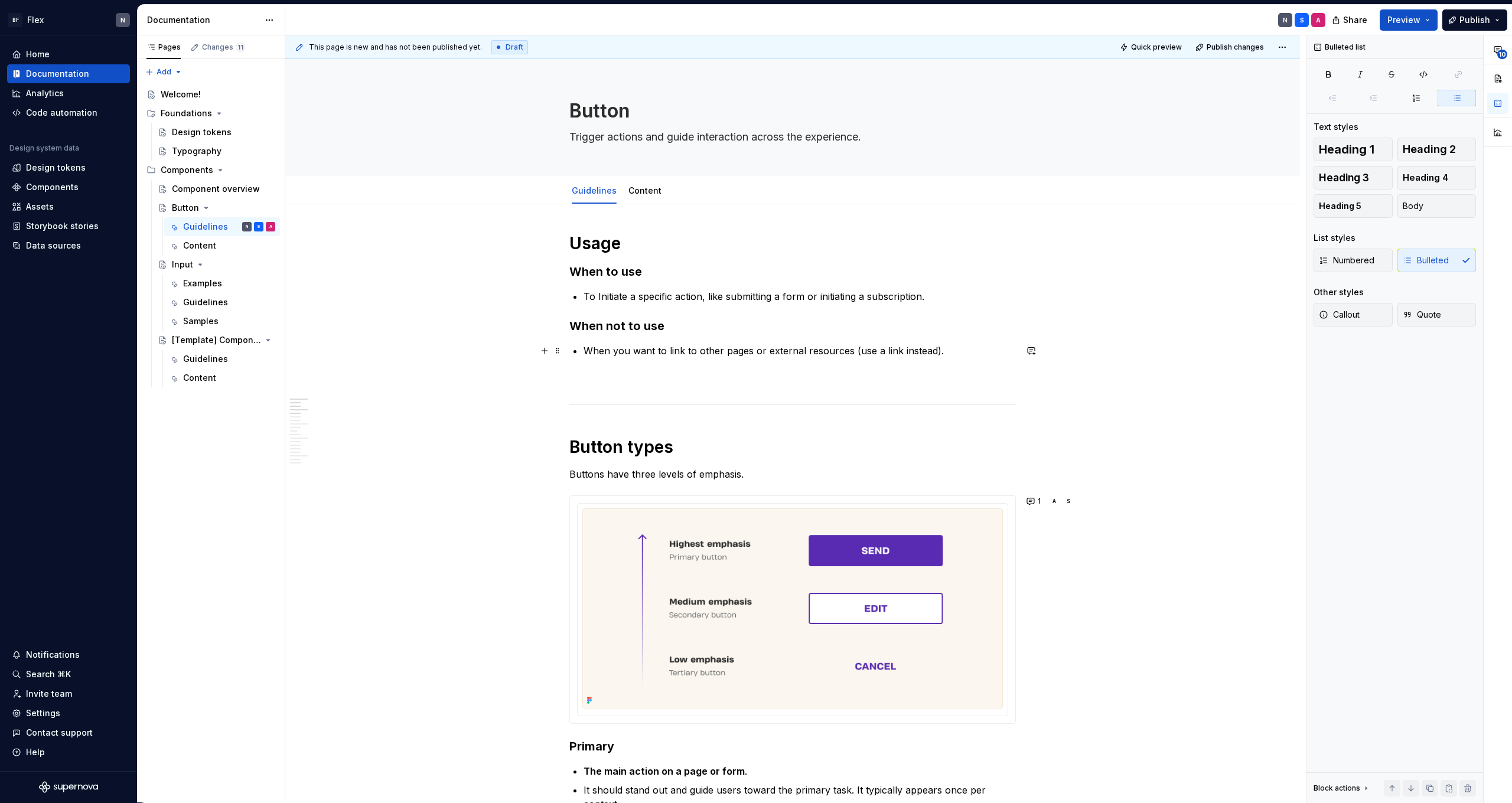
scroll to position [55, 0]
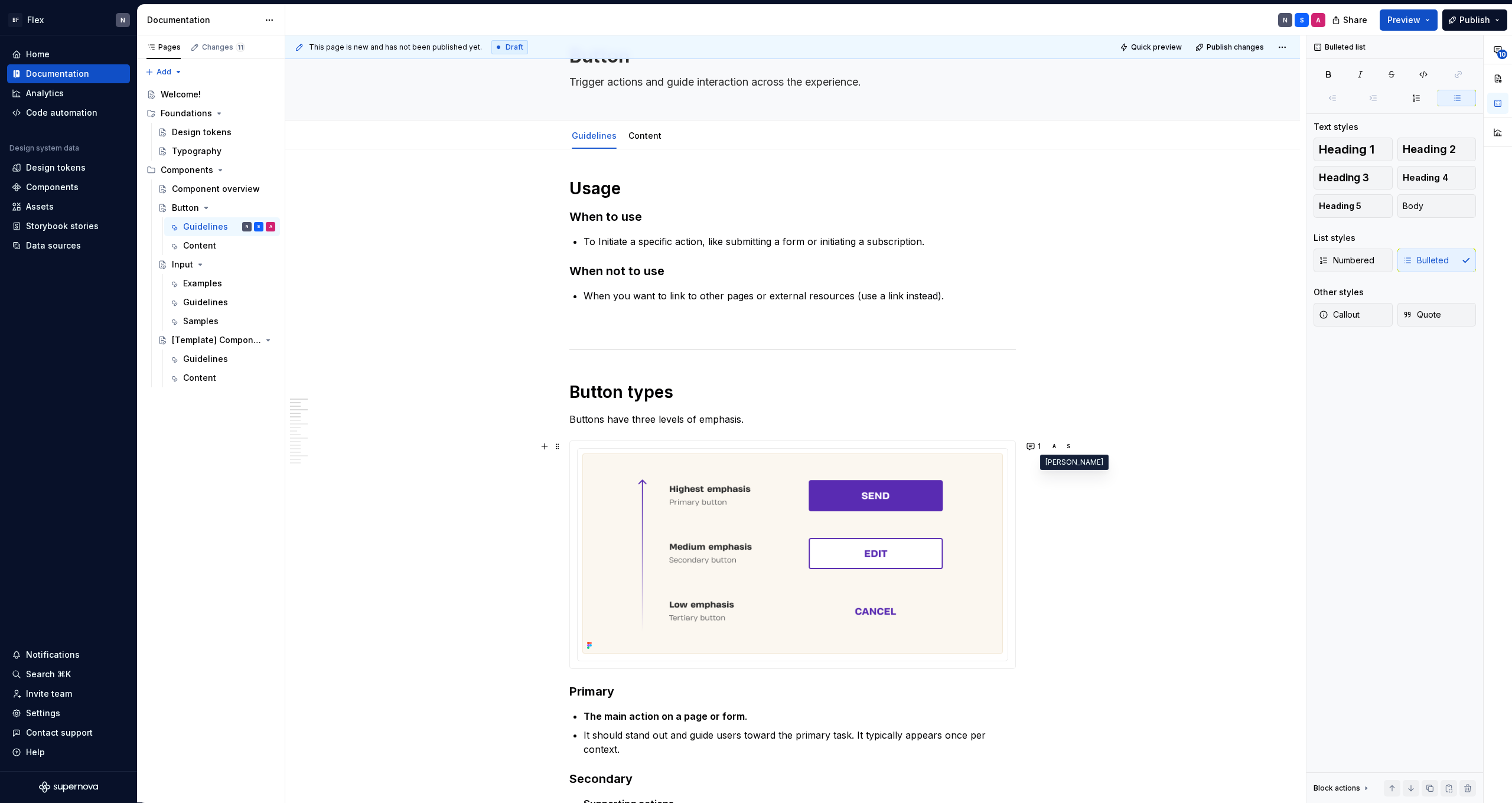
click at [1056, 447] on div "A" at bounding box center [1054, 446] width 4 height 9
click at [1040, 448] on button "1" at bounding box center [1034, 447] width 23 height 16
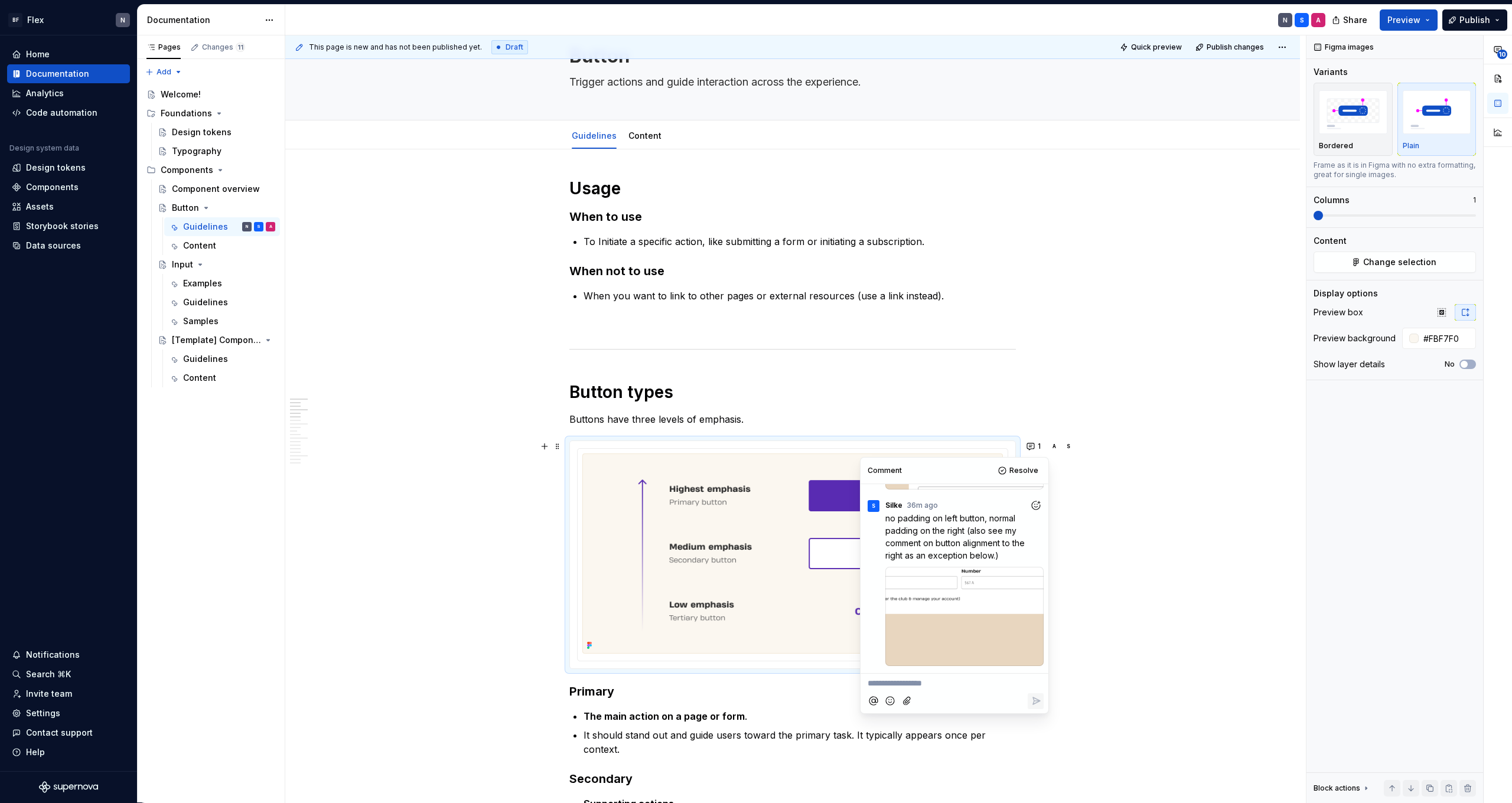
scroll to position [257, 0]
type textarea "*"
